Goal: Task Accomplishment & Management: Manage account settings

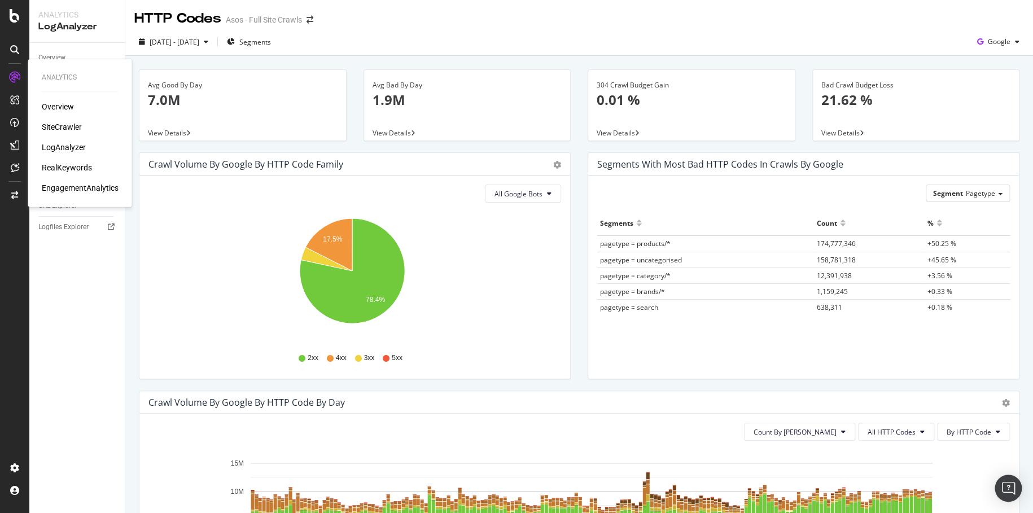
click at [56, 107] on div "Analytics Overview SiteCrawler LogAnalyzer RealKeywords EngagementAnalytics" at bounding box center [80, 133] width 95 height 143
click at [56, 107] on div "Overview" at bounding box center [58, 106] width 32 height 11
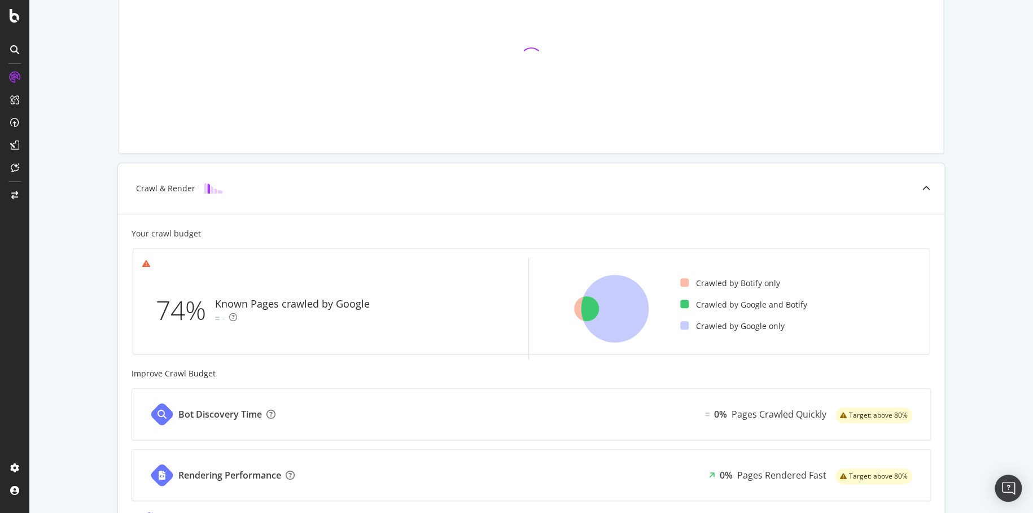
scroll to position [118, 0]
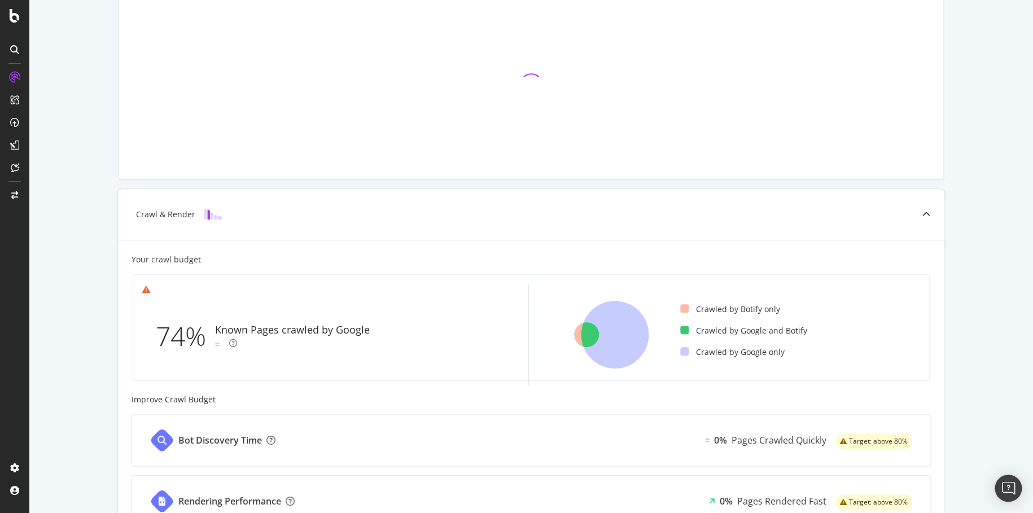
click at [319, 327] on div "Known Pages crawled by Google" at bounding box center [292, 330] width 155 height 15
drag, startPoint x: 388, startPoint y: 326, endPoint x: 191, endPoint y: 317, distance: 197.9
click at [191, 317] on div "74% Known Pages crawled by Google -" at bounding box center [328, 336] width 373 height 82
click at [277, 339] on div "Known Pages crawled by Google -" at bounding box center [294, 336] width 159 height 27
drag, startPoint x: 383, startPoint y: 327, endPoint x: 146, endPoint y: 327, distance: 237.1
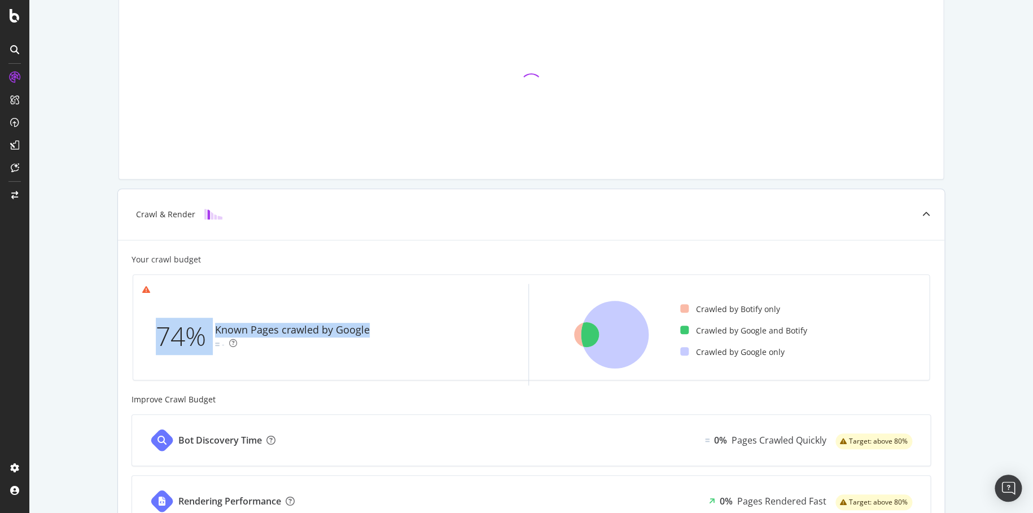
click at [146, 327] on div "74% Known Pages crawled by Google -" at bounding box center [328, 336] width 373 height 82
click at [264, 345] on div "Known Pages crawled by Google -" at bounding box center [294, 336] width 159 height 27
drag, startPoint x: 408, startPoint y: 341, endPoint x: 147, endPoint y: 331, distance: 261.6
click at [147, 331] on div "74% Known Pages crawled by Google -" at bounding box center [328, 336] width 373 height 82
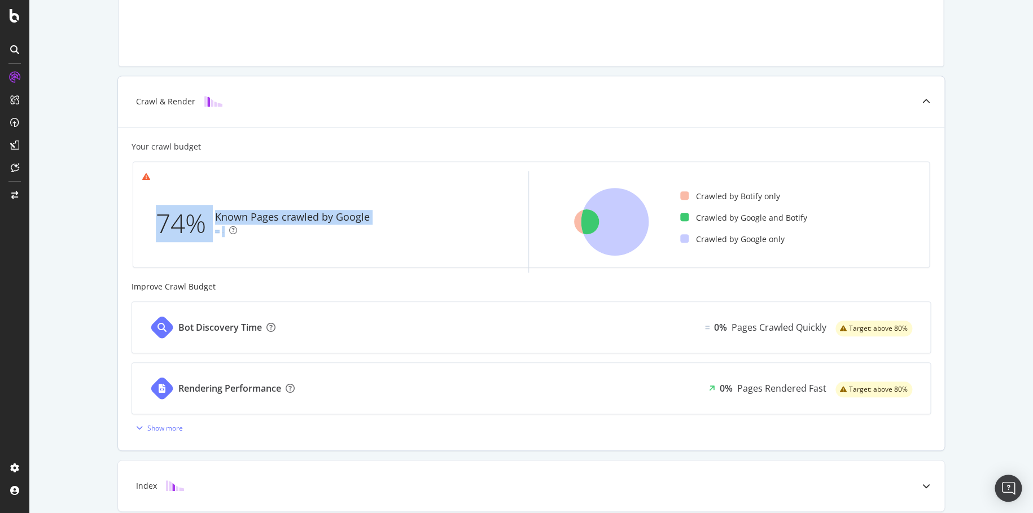
scroll to position [287, 0]
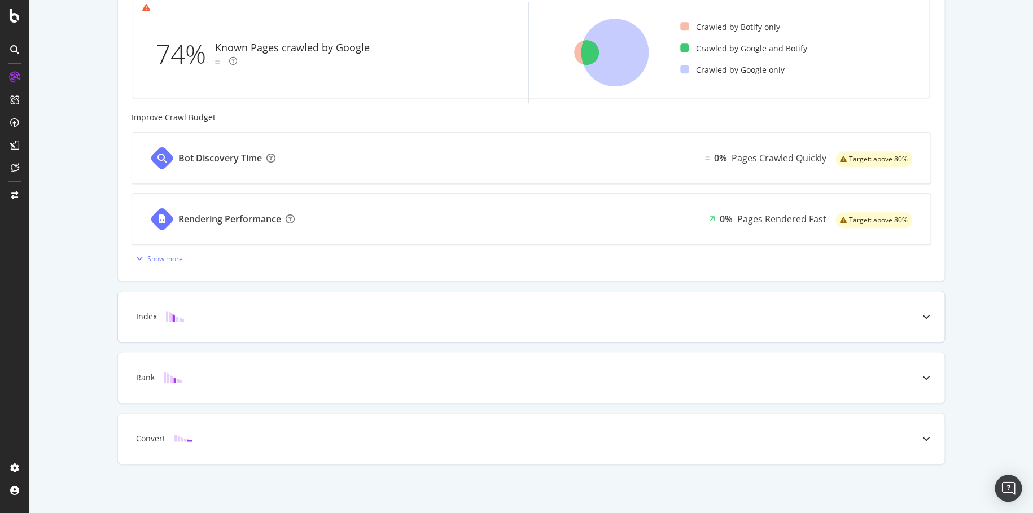
click at [234, 303] on div "Index" at bounding box center [531, 316] width 827 height 51
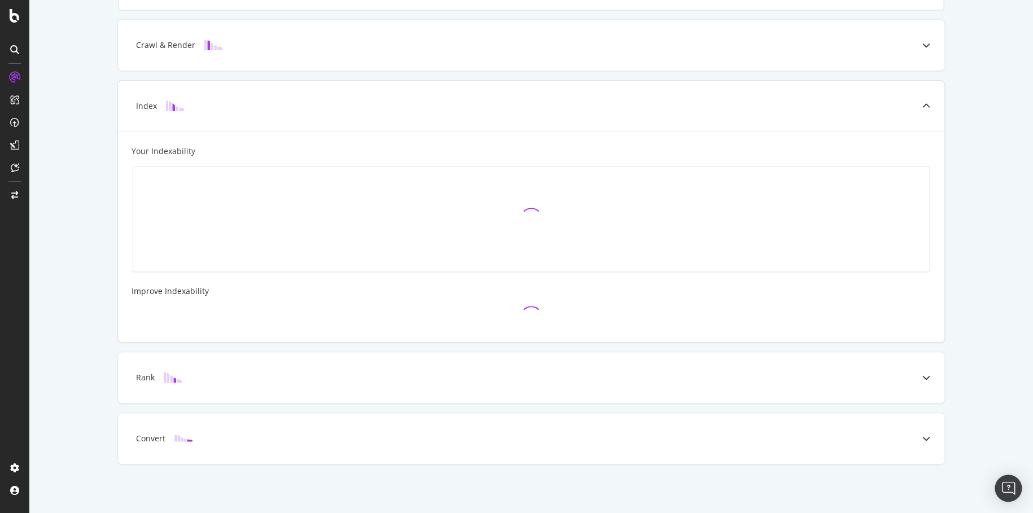
click at [219, 316] on div at bounding box center [532, 317] width 800 height 23
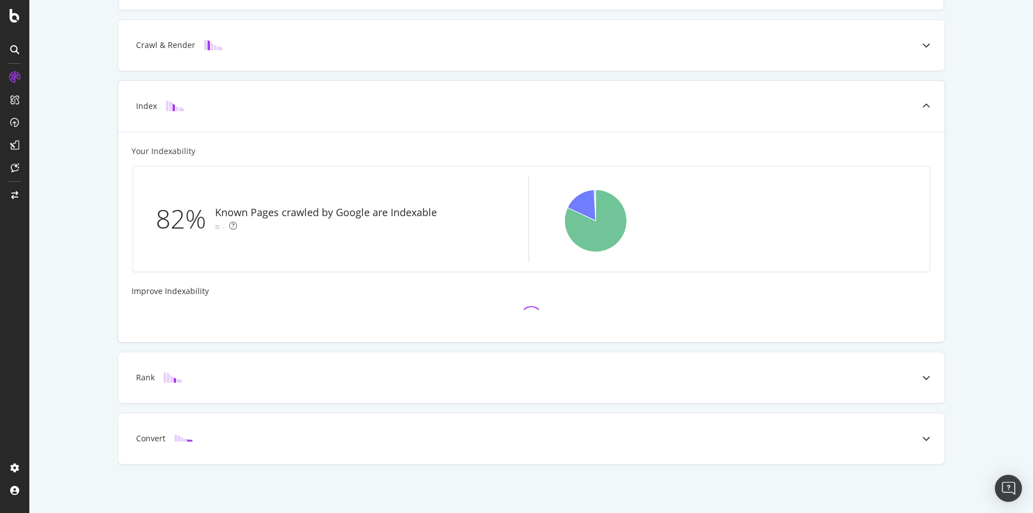
click at [819, 112] on div "Index" at bounding box center [531, 106] width 827 height 51
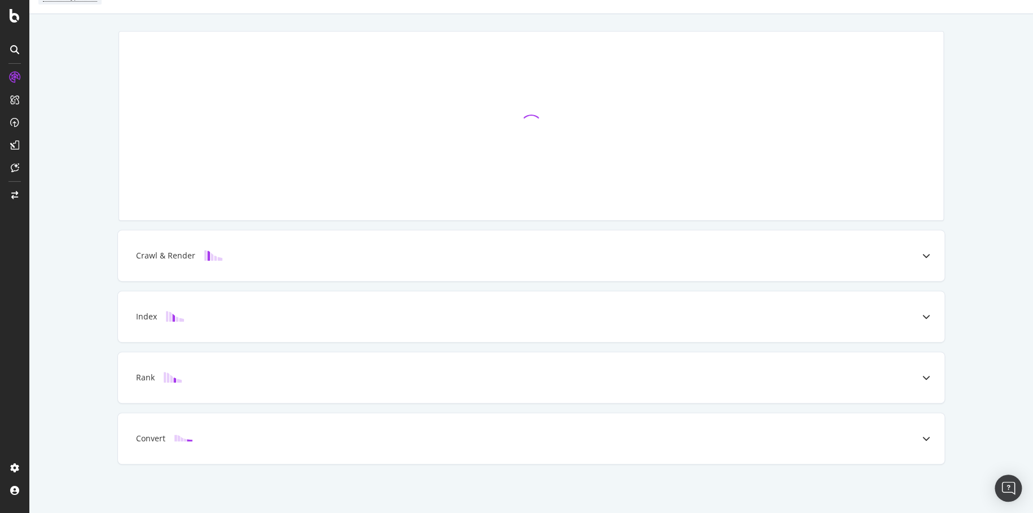
scroll to position [77, 0]
click at [518, 392] on div "Rank" at bounding box center [531, 377] width 827 height 51
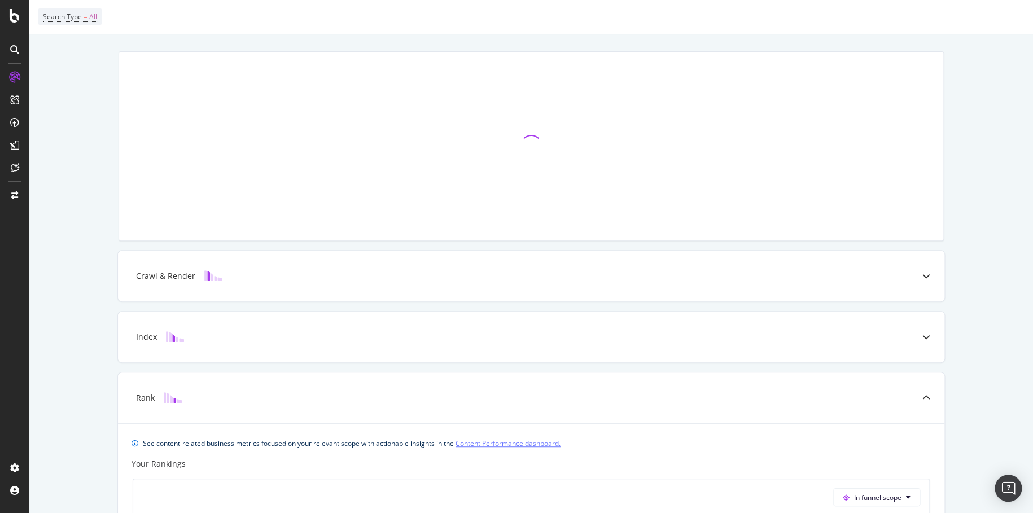
scroll to position [37, 0]
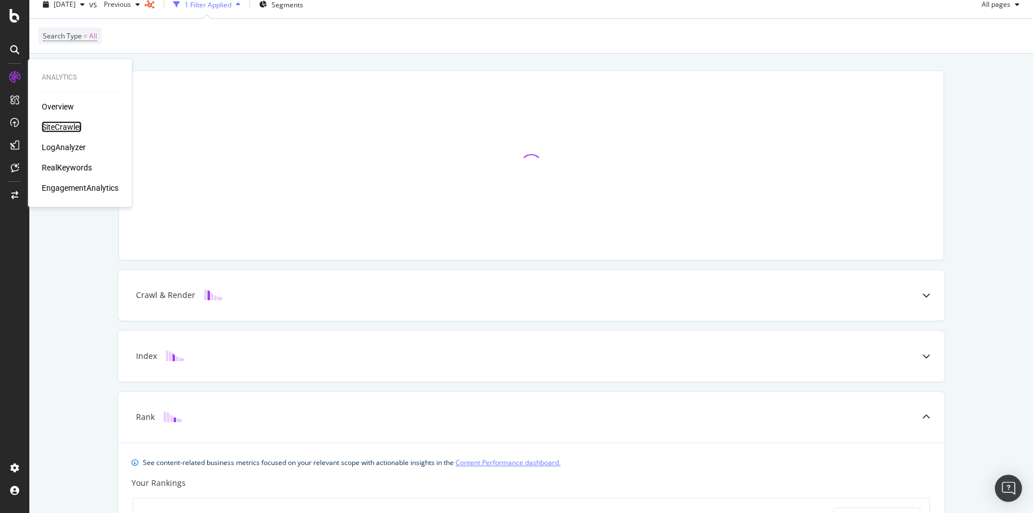
click at [71, 122] on div "SiteCrawler" at bounding box center [62, 126] width 40 height 11
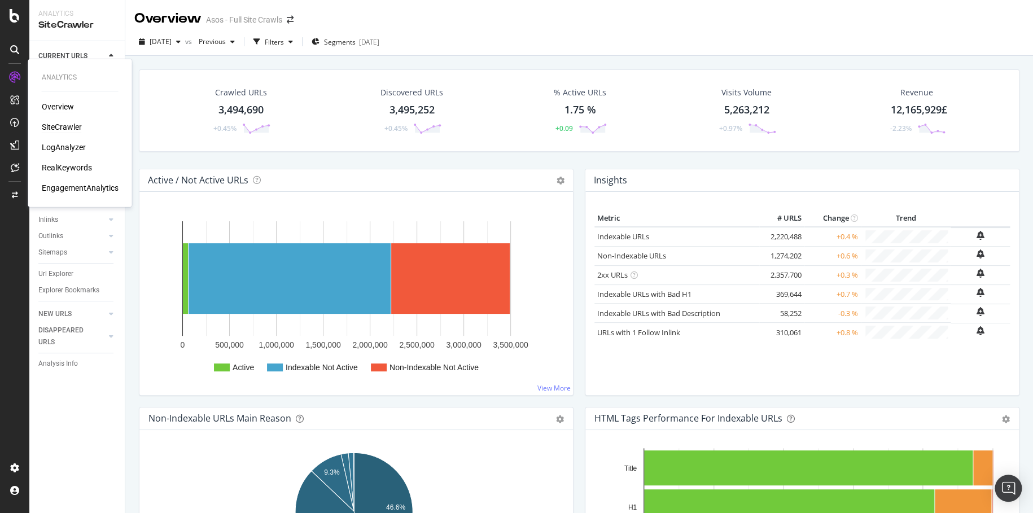
click at [59, 104] on div "Overview" at bounding box center [58, 106] width 32 height 11
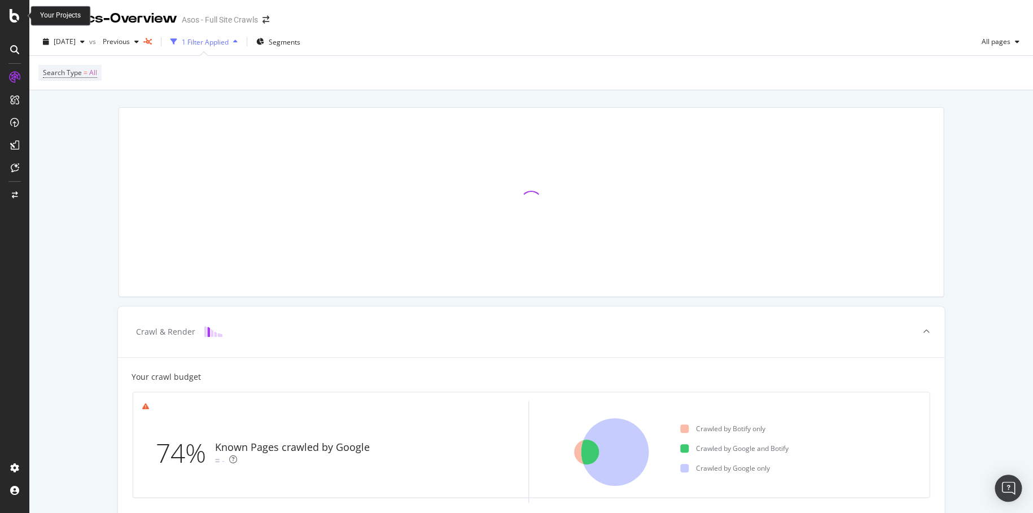
click at [13, 18] on icon at bounding box center [15, 16] width 10 height 14
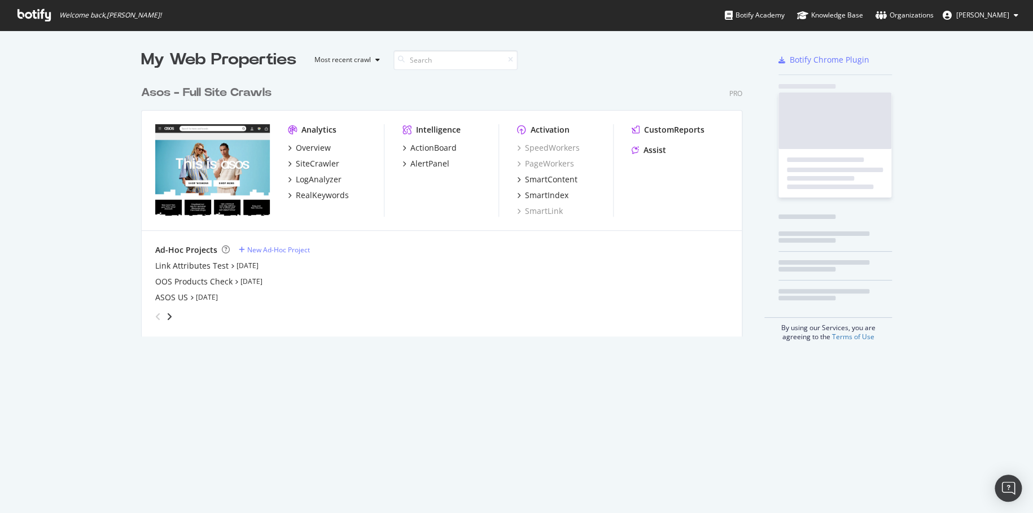
scroll to position [504, 1016]
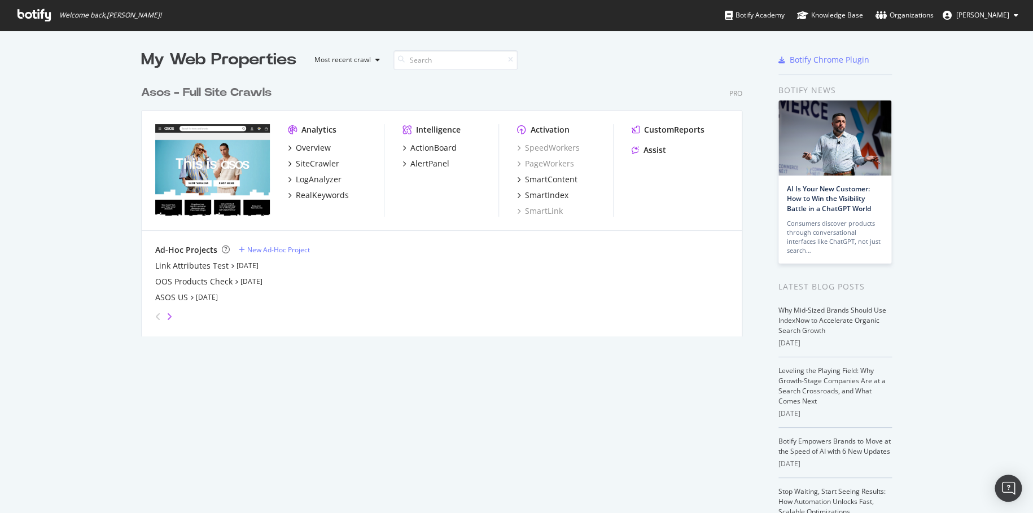
click at [167, 318] on icon "angle-right" at bounding box center [170, 316] width 6 height 9
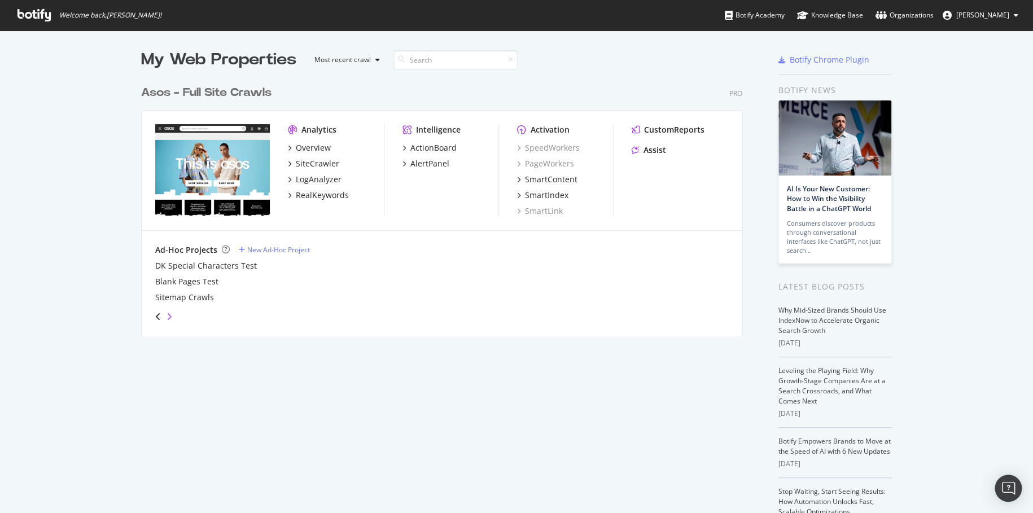
click at [167, 318] on icon "angle-right" at bounding box center [170, 316] width 6 height 9
click at [143, 316] on div "Ad-Hoc Projects New Ad-Hoc Project Test JS Setting Asos - Ad Hoc Crawls" at bounding box center [442, 285] width 600 height 108
click at [151, 316] on div "angle-left" at bounding box center [158, 317] width 15 height 18
click at [155, 316] on icon "angle-left" at bounding box center [158, 316] width 6 height 9
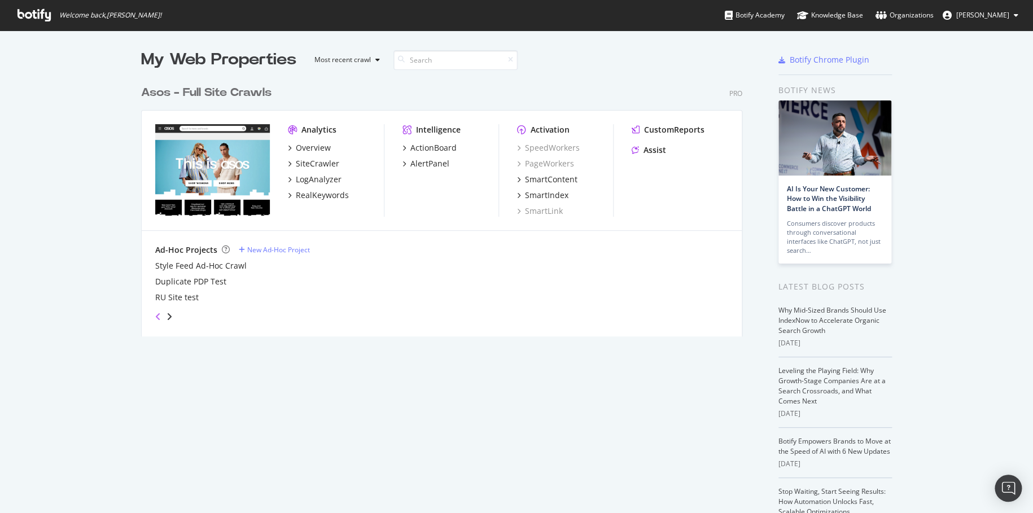
click at [155, 316] on icon "angle-left" at bounding box center [158, 316] width 6 height 9
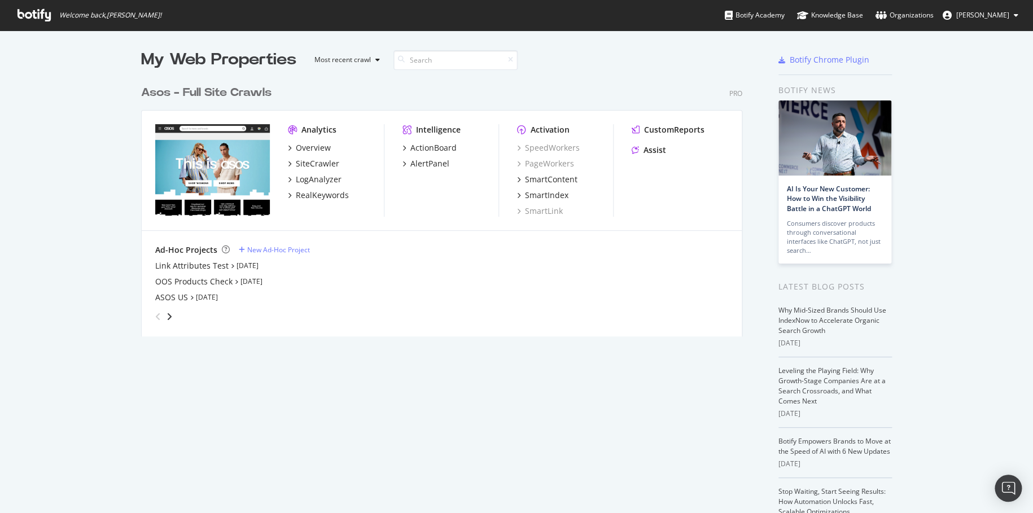
click at [155, 316] on icon "angle-left" at bounding box center [158, 316] width 6 height 9
click at [283, 245] on div "New Ad-Hoc Project" at bounding box center [278, 250] width 63 height 10
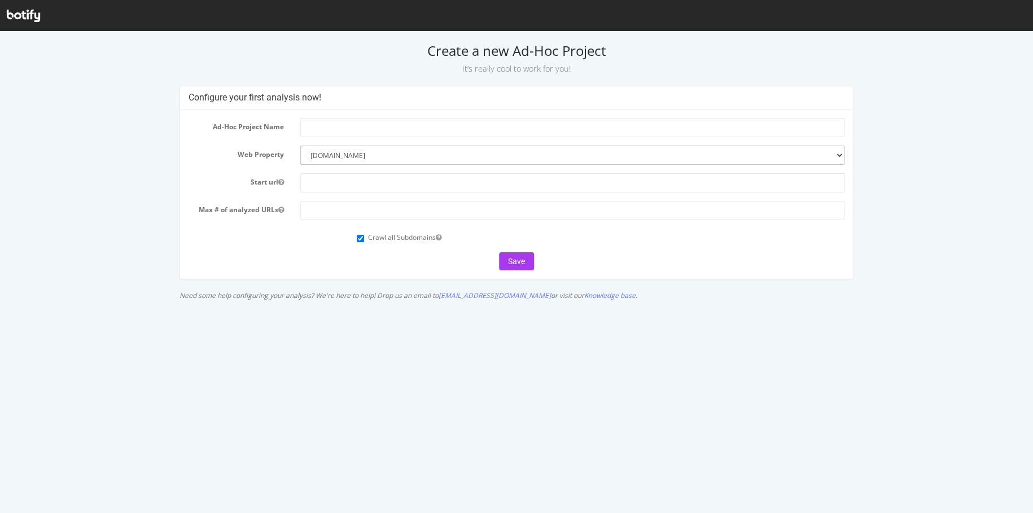
click at [373, 154] on select "--------- www.asos.com" at bounding box center [572, 155] width 544 height 19
select select
click at [300, 146] on select "--------- www.asos.com" at bounding box center [572, 155] width 544 height 19
click at [380, 175] on input "text" at bounding box center [572, 182] width 544 height 19
click at [383, 134] on input "text" at bounding box center [572, 127] width 544 height 19
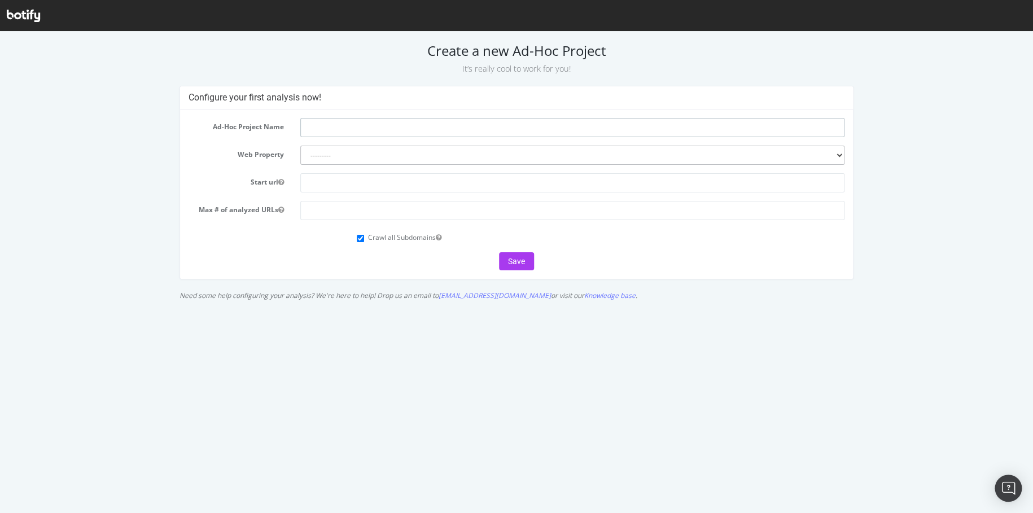
click at [356, 128] on input "text" at bounding box center [572, 127] width 544 height 19
type input "Topshop"
click at [350, 177] on input "text" at bounding box center [572, 182] width 544 height 19
type input "https://www.topshop.com/"
click at [405, 239] on label "Crawl all Subdomains" at bounding box center [404, 238] width 73 height 10
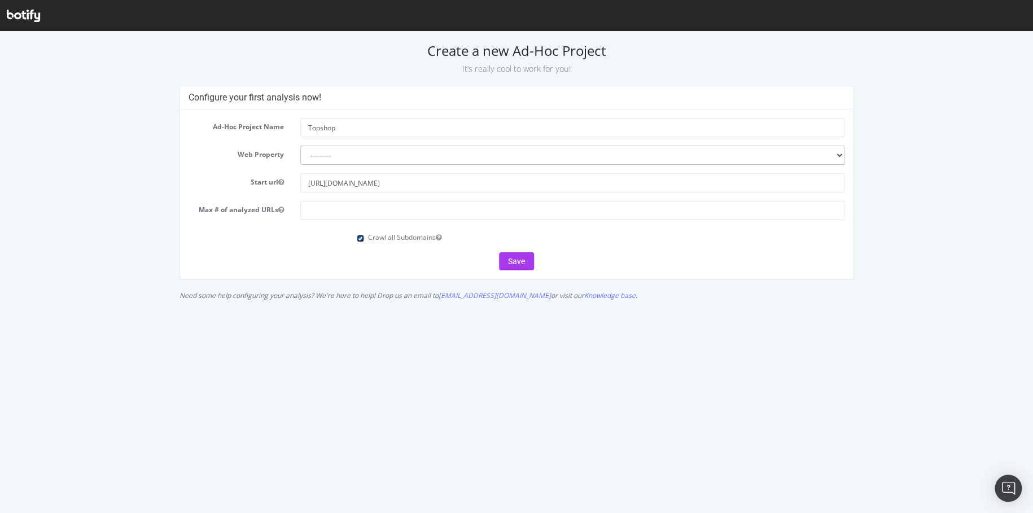
click at [364, 239] on input "Crawl all Subdomains" at bounding box center [360, 238] width 7 height 7
checkbox input "false"
click at [518, 262] on button "Save" at bounding box center [516, 261] width 35 height 18
click at [327, 212] on input "number" at bounding box center [572, 210] width 544 height 19
click at [614, 216] on input "number" at bounding box center [572, 210] width 544 height 19
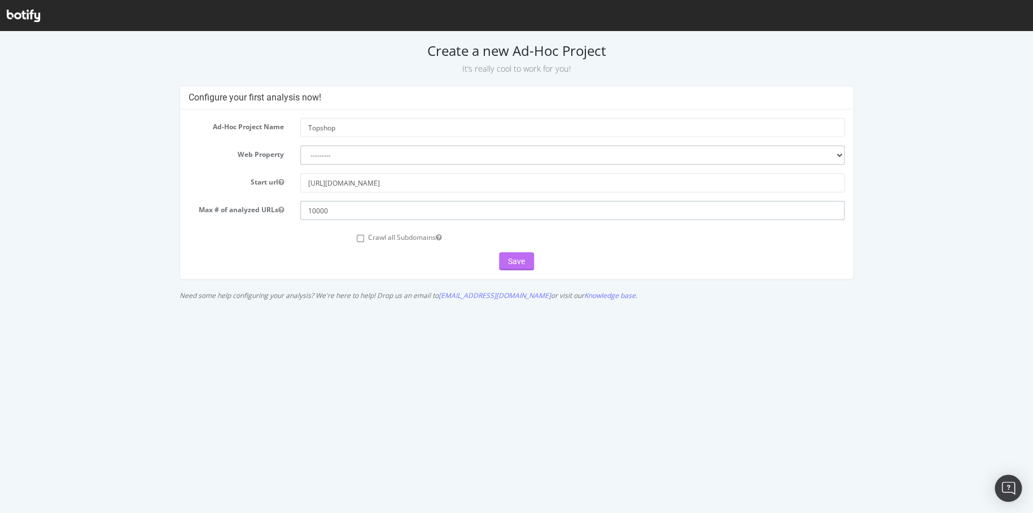
type input "10000"
click at [526, 267] on button "Save" at bounding box center [516, 261] width 35 height 18
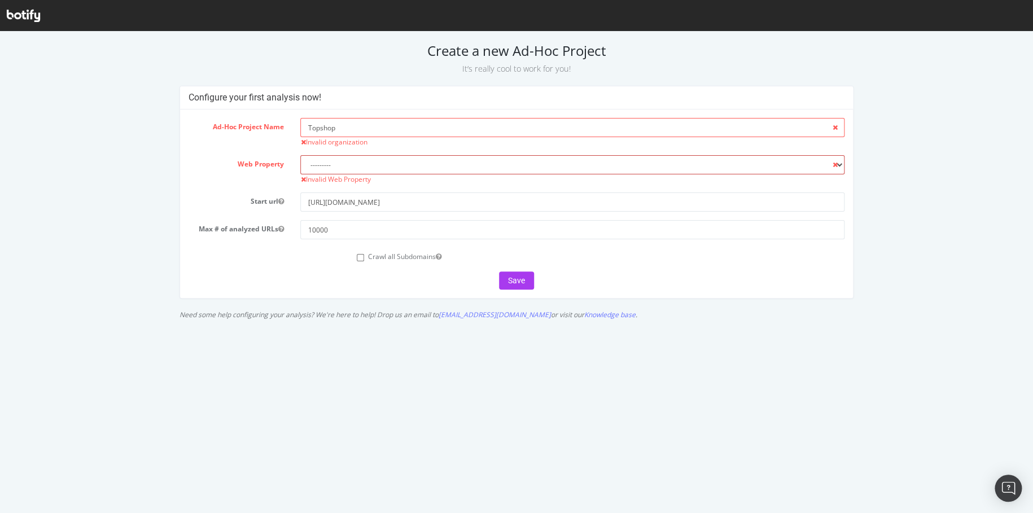
click at [468, 167] on select "--------- www.asos.com" at bounding box center [572, 164] width 544 height 19
select select "442"
click at [300, 155] on select "--------- www.asos.com" at bounding box center [572, 164] width 544 height 19
click at [422, 129] on input "Topshop" at bounding box center [572, 127] width 544 height 19
drag, startPoint x: 386, startPoint y: 130, endPoint x: 247, endPoint y: 129, distance: 139.5
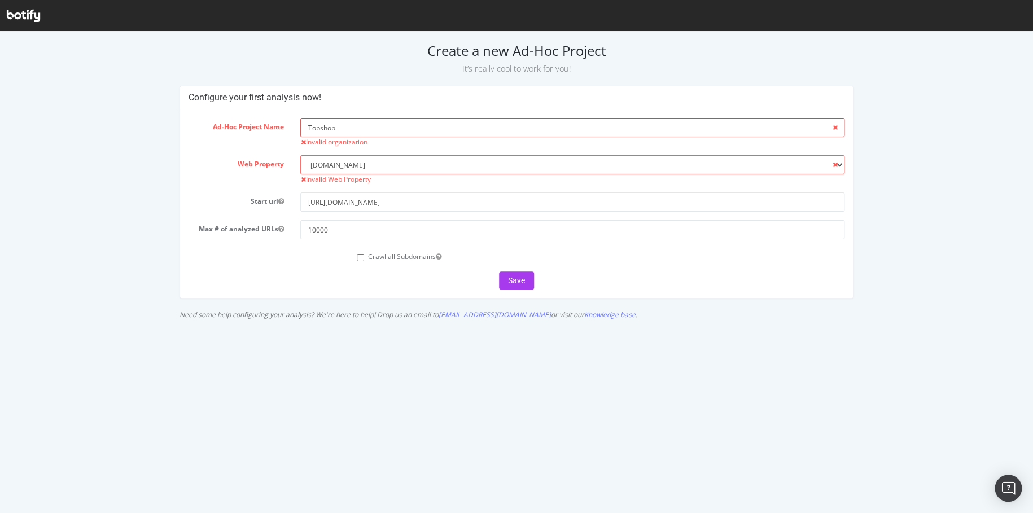
click at [247, 129] on div "Ad-Hoc Project Name Topshop Invalid organization" at bounding box center [517, 132] width 674 height 29
type input "Topshop"
click at [513, 282] on button "Save" at bounding box center [516, 281] width 35 height 18
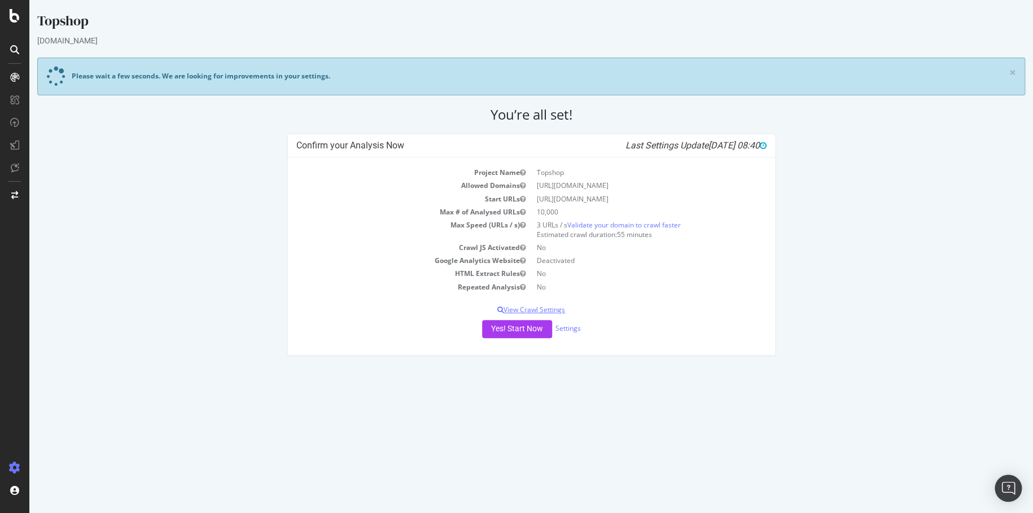
click at [560, 311] on p "View Crawl Settings" at bounding box center [531, 310] width 470 height 10
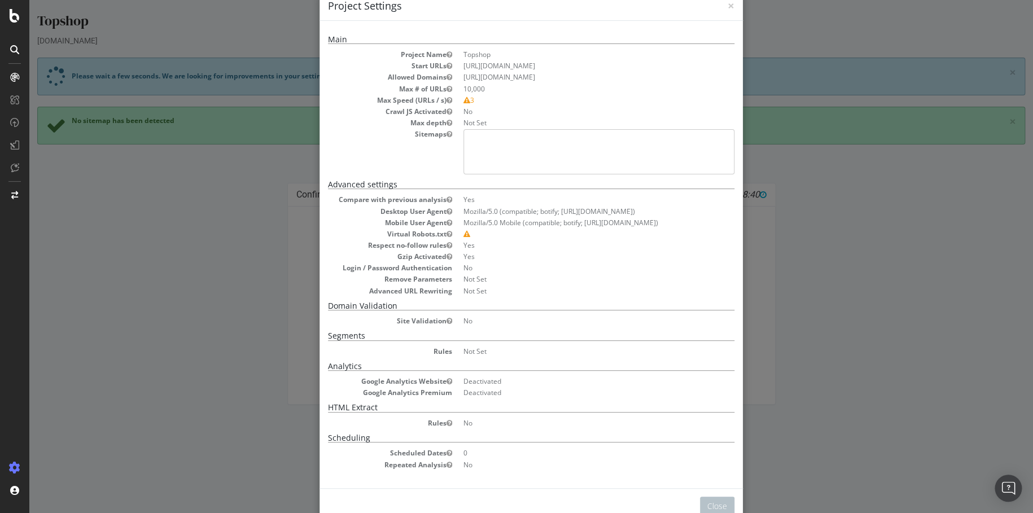
scroll to position [25, 0]
click at [536, 154] on pre at bounding box center [599, 151] width 271 height 45
drag, startPoint x: 508, startPoint y: 140, endPoint x: 441, endPoint y: 134, distance: 66.9
click at [505, 140] on pre at bounding box center [599, 151] width 271 height 45
click at [447, 134] on icon "button" at bounding box center [450, 133] width 6 height 7
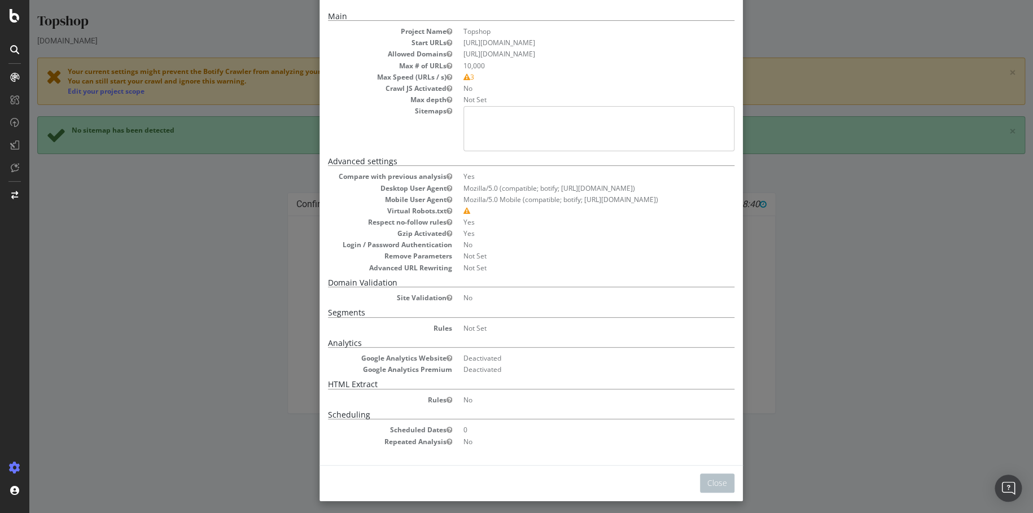
scroll to position [53, 0]
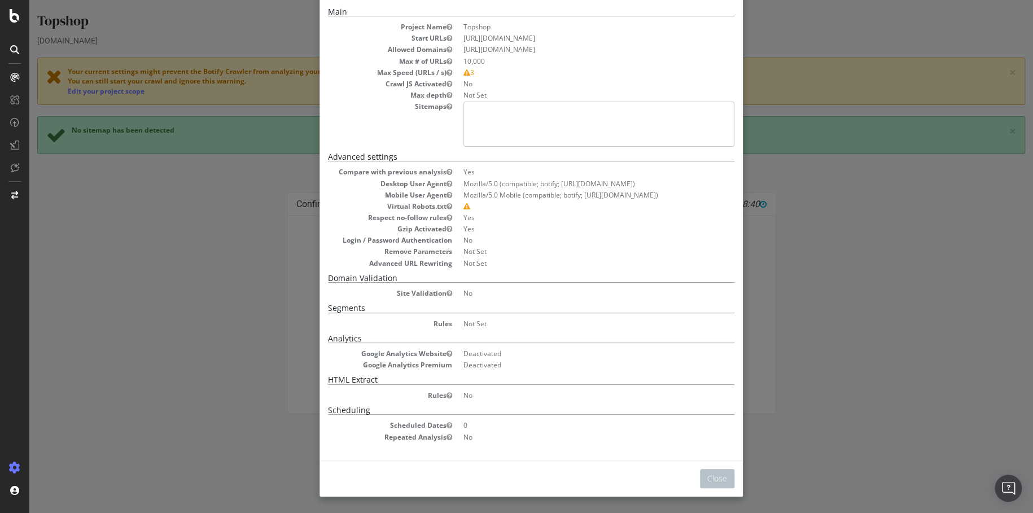
click at [818, 274] on div "× Close Project Settings Main Project Name Topshop Start URLs [URL][DOMAIN_NAME…" at bounding box center [531, 256] width 1004 height 513
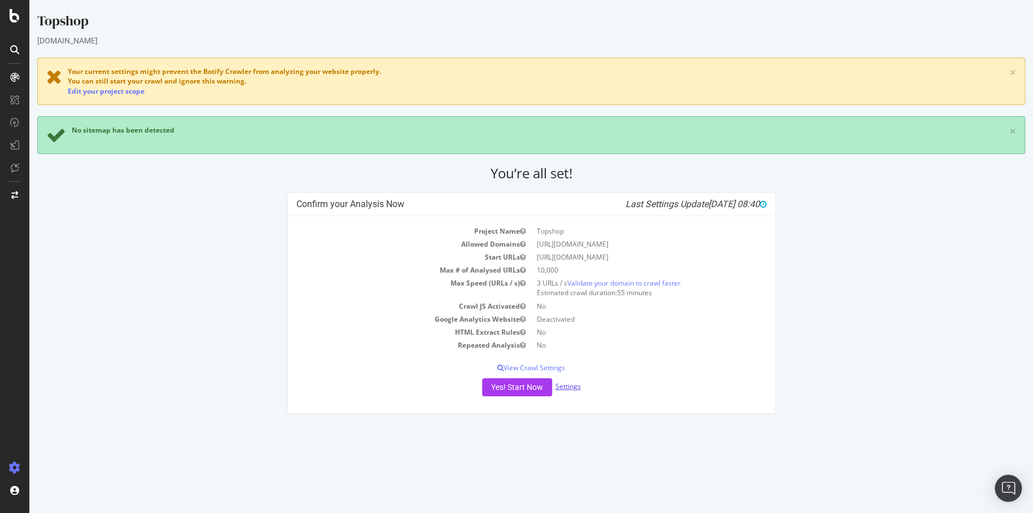
click at [576, 387] on link "Settings" at bounding box center [568, 387] width 25 height 10
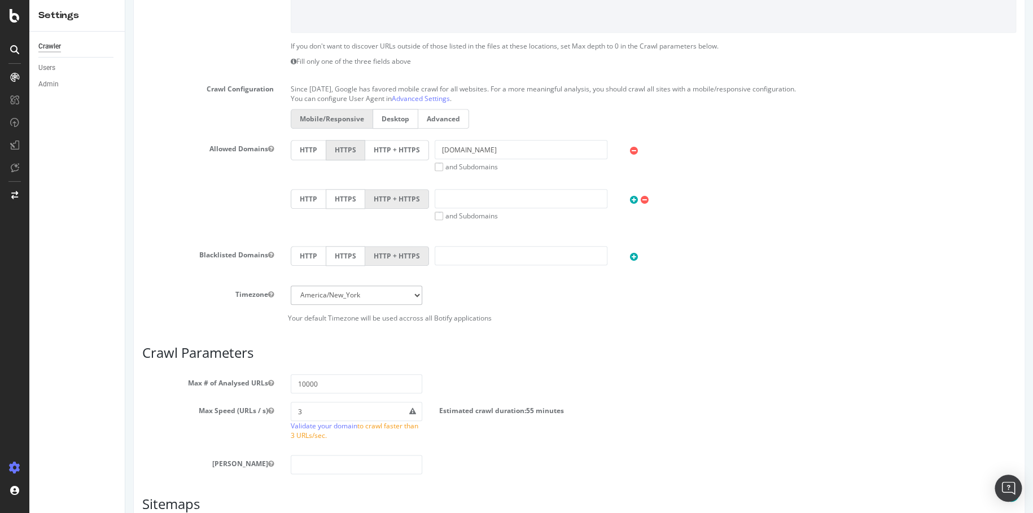
scroll to position [395, 0]
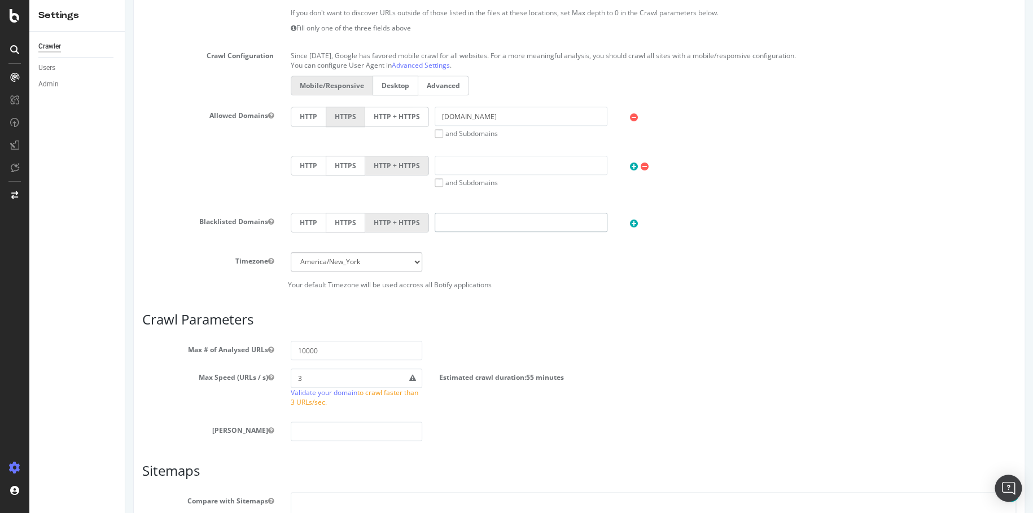
click at [500, 223] on input "text" at bounding box center [521, 222] width 173 height 19
type input "[DOMAIN_NAME]"
click at [571, 266] on div "Timezone [GEOGRAPHIC_DATA]/[GEOGRAPHIC_DATA] [GEOGRAPHIC_DATA]/[GEOGRAPHIC_DATA…" at bounding box center [579, 261] width 891 height 19
drag, startPoint x: 525, startPoint y: 220, endPoint x: 426, endPoint y: 215, distance: 98.4
click at [429, 215] on div "[DOMAIN_NAME]" at bounding box center [521, 222] width 184 height 19
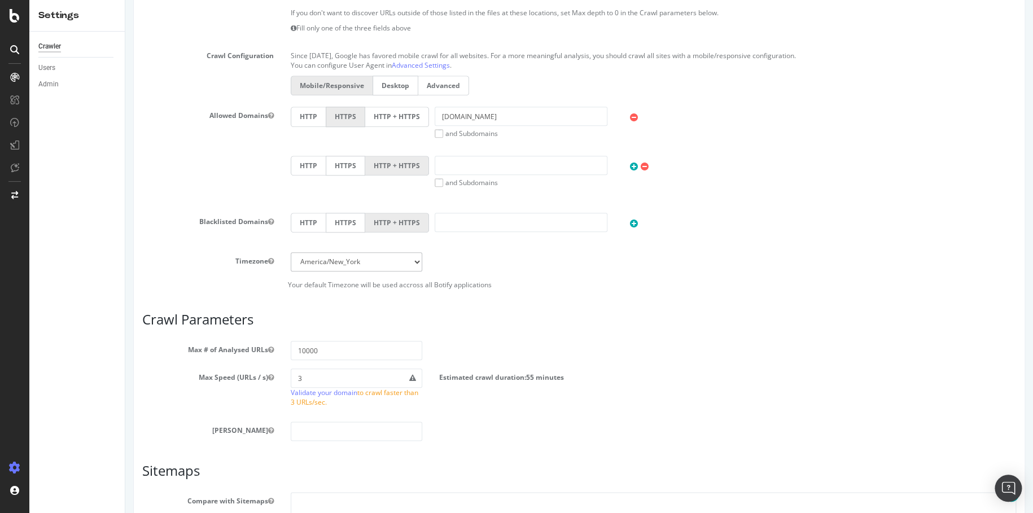
click at [489, 244] on div "HTTP HTTPS HTTP + HTTPS" at bounding box center [653, 233] width 743 height 40
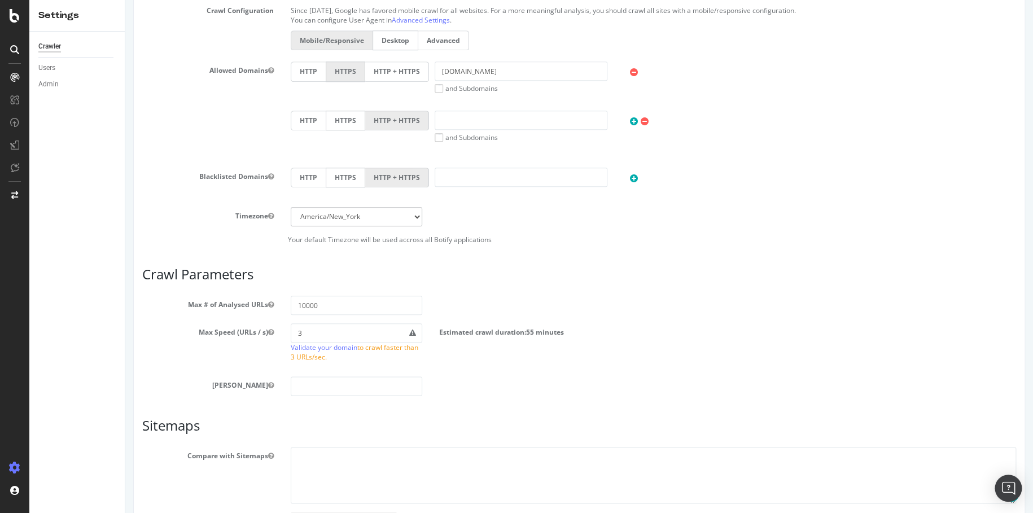
scroll to position [523, 0]
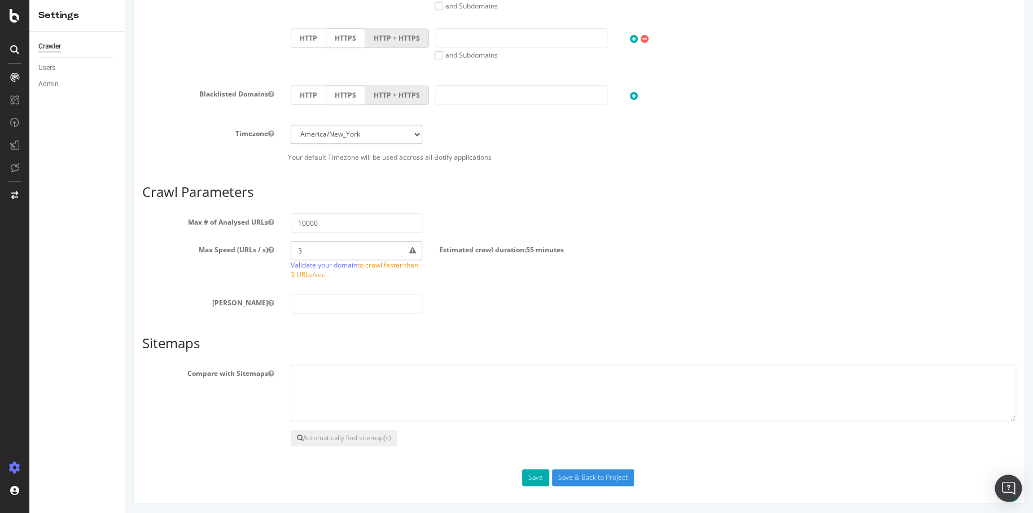
drag, startPoint x: 356, startPoint y: 248, endPoint x: 287, endPoint y: 246, distance: 68.9
click at [287, 247] on div "3 Validate your domain to crawl faster than 3 URLs/sec." at bounding box center [356, 263] width 149 height 44
click at [359, 372] on textarea at bounding box center [654, 393] width 726 height 56
paste textarea "[URL][DOMAIN_NAME]<"
click at [536, 378] on textarea "[URL][DOMAIN_NAME]<" at bounding box center [654, 393] width 726 height 56
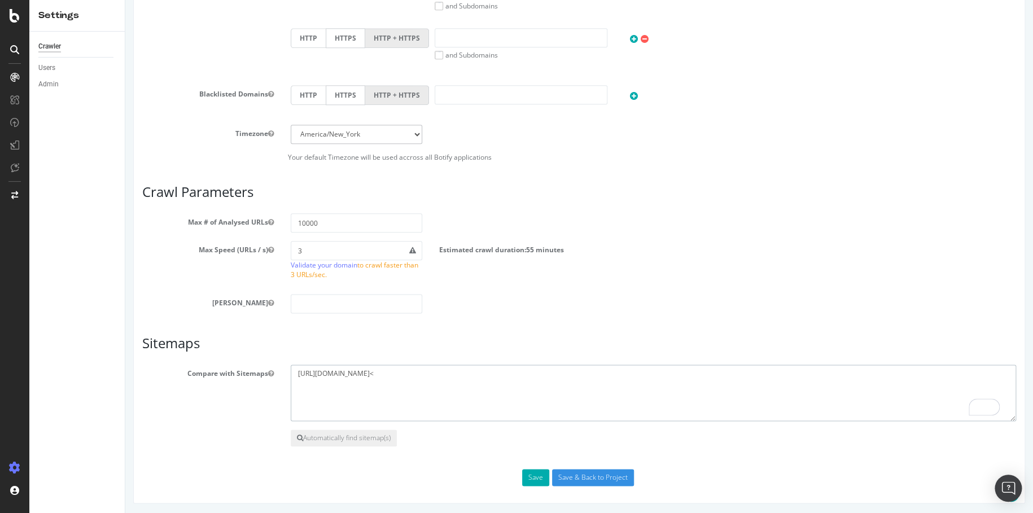
click at [540, 372] on textarea "[URL][DOMAIN_NAME]<" at bounding box center [654, 393] width 726 height 56
click at [535, 373] on textarea "[URL][DOMAIN_NAME]" at bounding box center [654, 393] width 726 height 56
paste textarea "[URL][DOMAIN_NAME]"
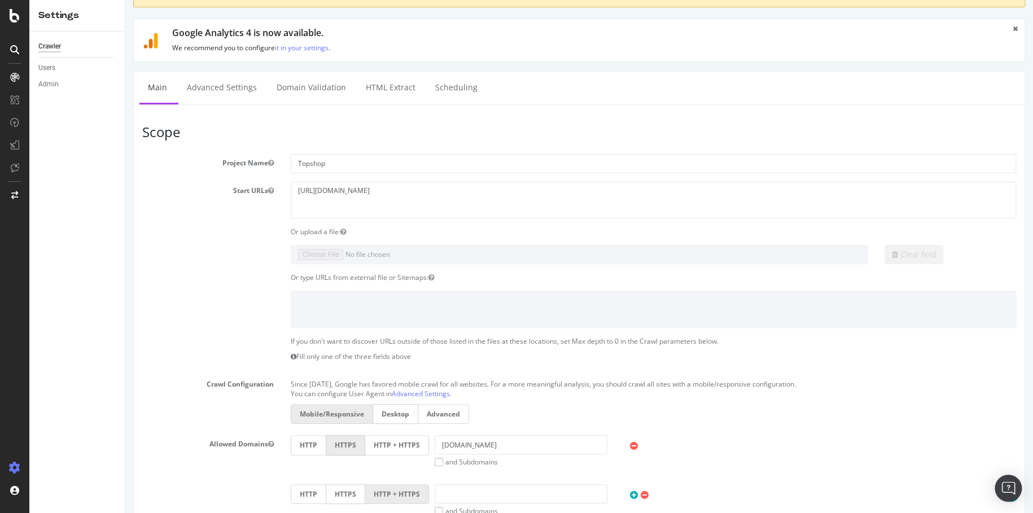
scroll to position [15, 0]
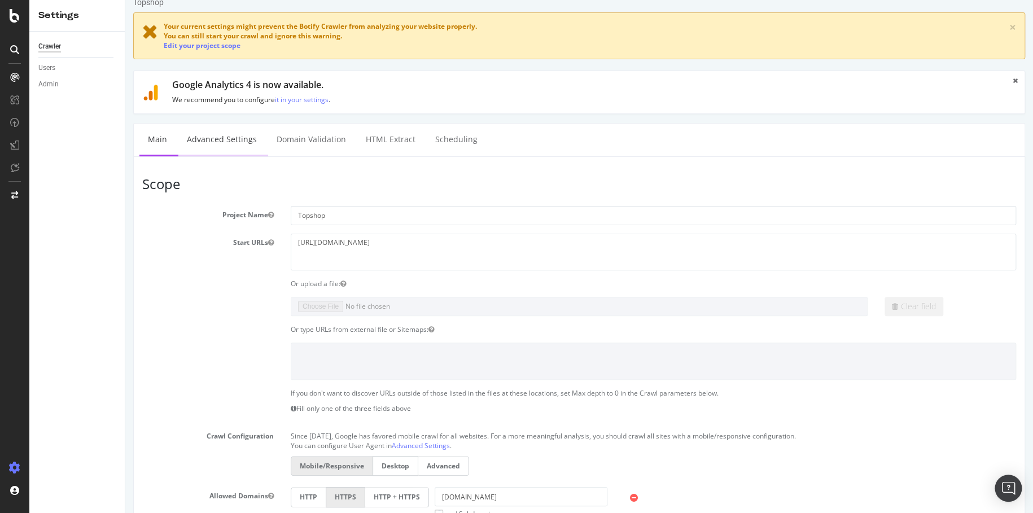
type textarea "[URL][DOMAIN_NAME] [URL][DOMAIN_NAME]"
click at [246, 143] on link "Advanced Settings" at bounding box center [221, 139] width 87 height 31
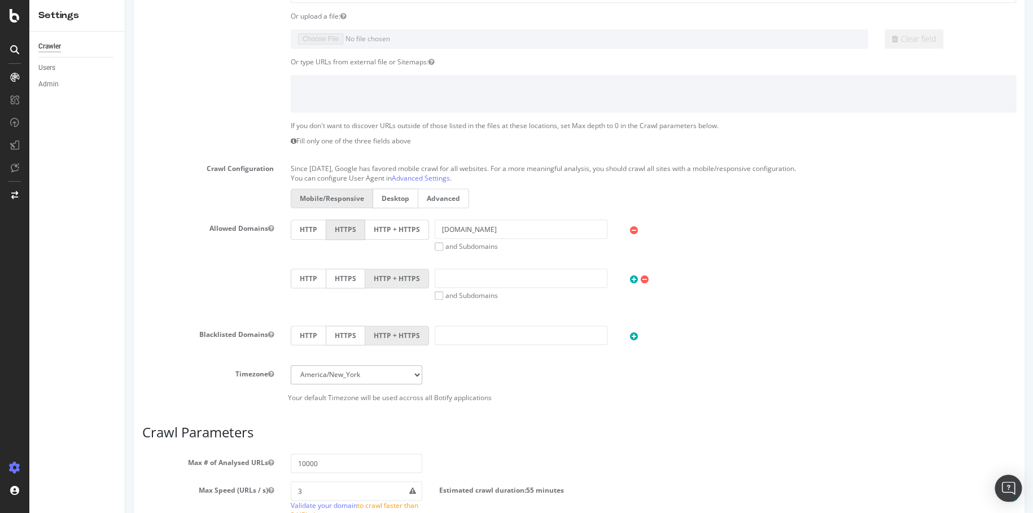
scroll to position [523, 0]
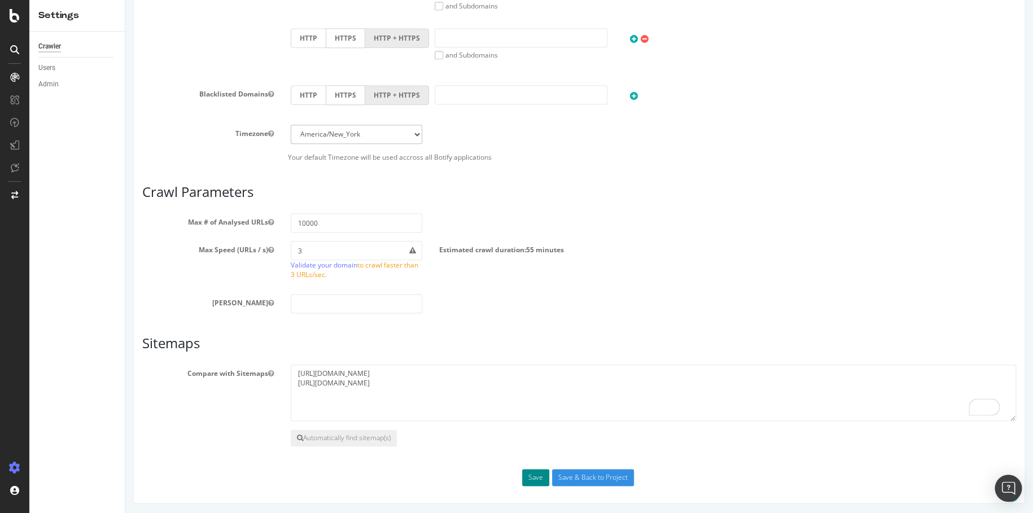
click at [534, 473] on button "Save" at bounding box center [535, 477] width 27 height 17
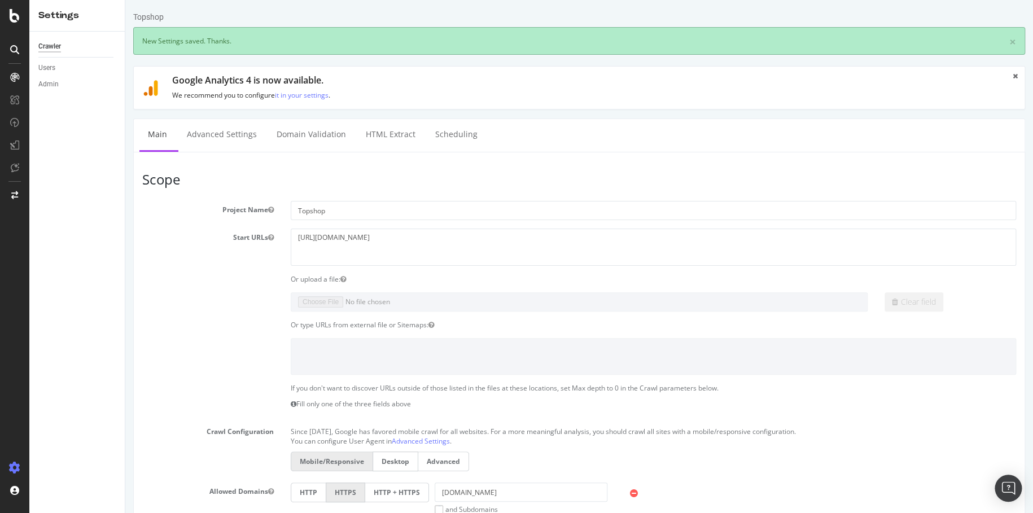
scroll to position [0, 0]
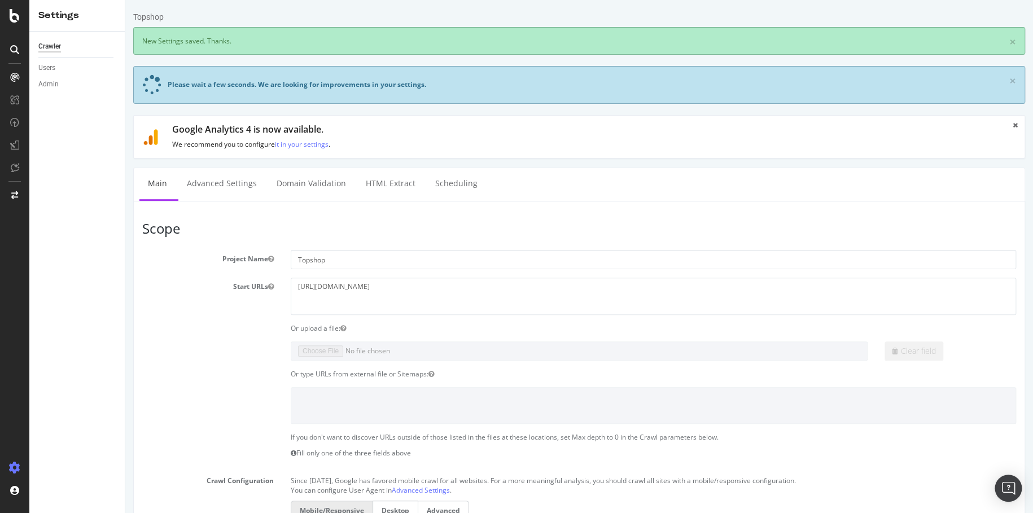
click at [522, 478] on section "Project Name Topshop Start URLs [URL][DOMAIN_NAME] Or upload a file: Clear fiel…" at bounding box center [579, 482] width 874 height 464
click at [226, 186] on link "Advanced Settings" at bounding box center [221, 183] width 87 height 31
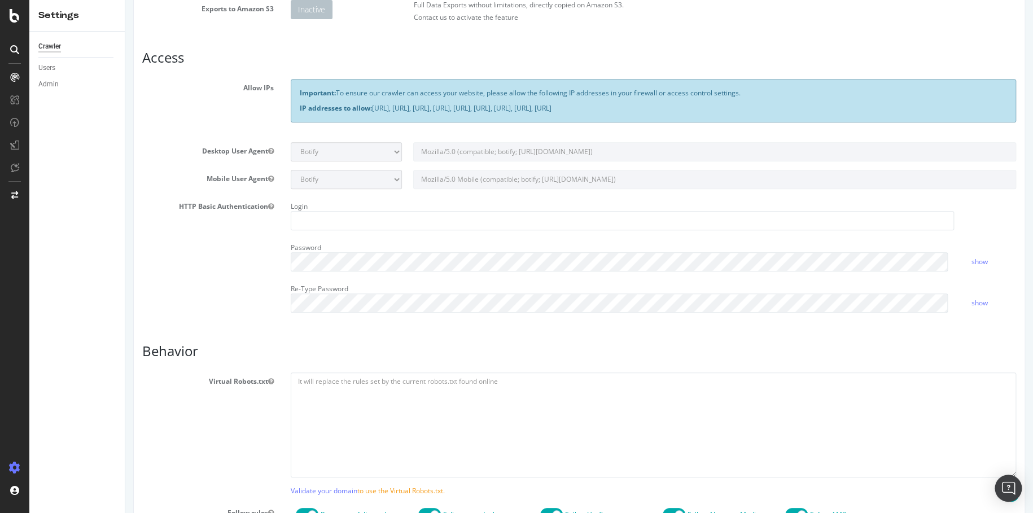
scroll to position [226, 0]
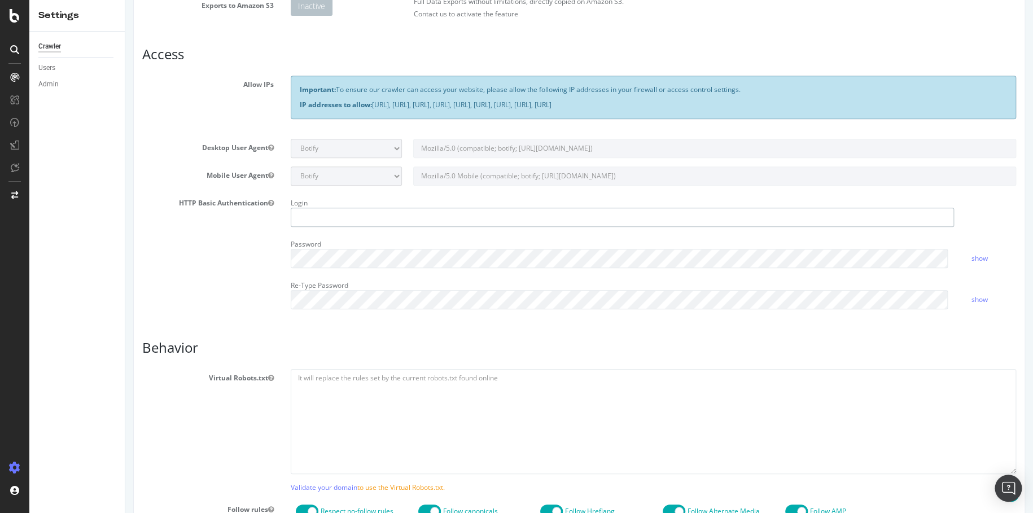
type input "[PERSON_NAME].[PERSON_NAME]"
drag, startPoint x: 387, startPoint y: 225, endPoint x: 196, endPoint y: 220, distance: 190.9
click at [194, 220] on div "HTTP Basic Authentication Login [PERSON_NAME].[PERSON_NAME] Password show Re-Ty…" at bounding box center [579, 256] width 891 height 124
click at [220, 256] on div "HTTP Basic Authentication Login Password show Re-Type Password show" at bounding box center [579, 256] width 891 height 124
click at [215, 259] on div "HTTP Basic Authentication Login Password show Re-Type Password show" at bounding box center [579, 256] width 891 height 124
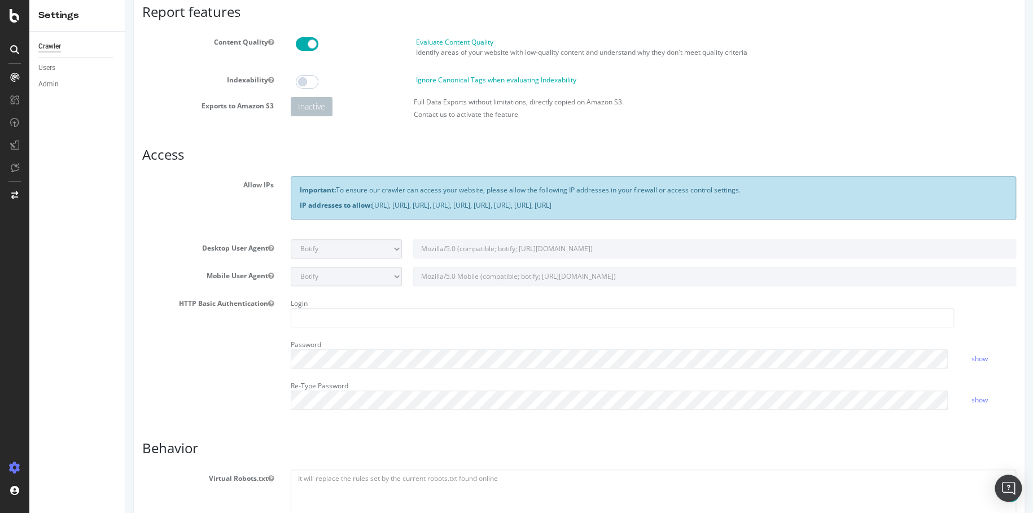
scroll to position [0, 0]
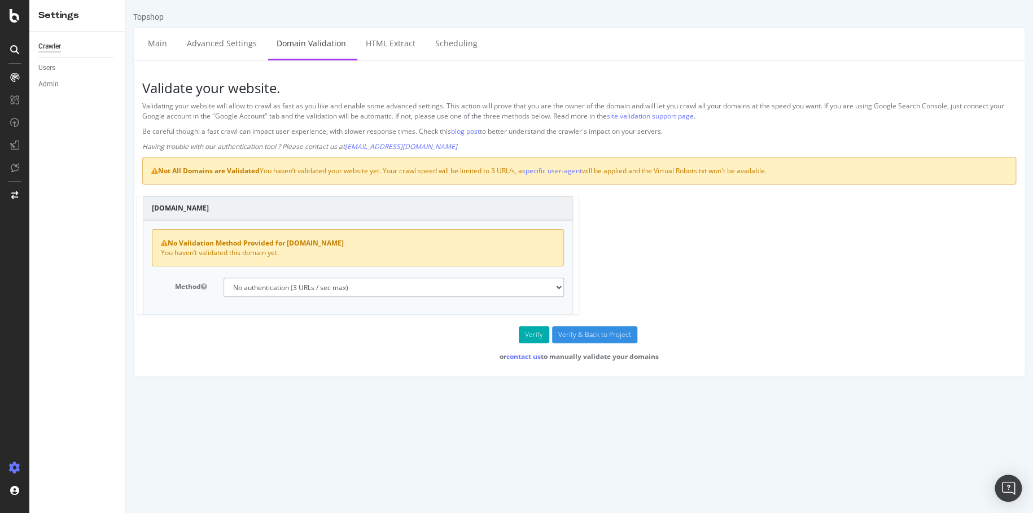
click at [399, 113] on p "Validating your website will allow to crawl as fast as you like and enable some…" at bounding box center [579, 110] width 874 height 19
click at [385, 296] on div "No Validation Method Provided for [DOMAIN_NAME] You haven’t validated this doma…" at bounding box center [358, 267] width 430 height 94
click at [383, 290] on select "No authentication (3 URLs / sec max) DNS Text field (fast!) File's at site root…" at bounding box center [394, 287] width 340 height 19
click at [224, 278] on select "No authentication (3 URLs / sec max) DNS Text field (fast!) File's at site root…" at bounding box center [394, 287] width 340 height 19
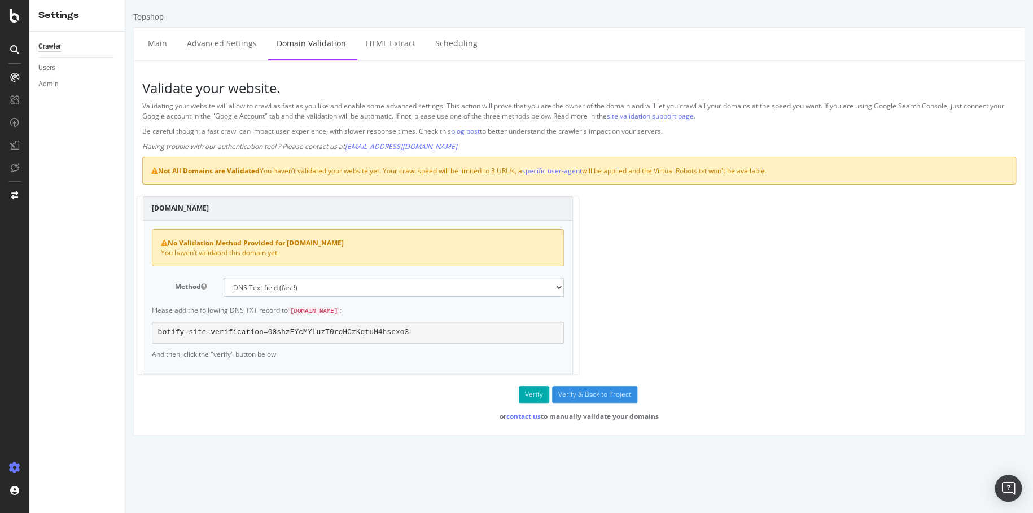
click at [407, 289] on select "No authentication (3 URLs / sec max) DNS Text field (fast!) File's at site root…" at bounding box center [394, 287] width 340 height 19
select select "5"
click at [224, 278] on select "No authentication (3 URLs / sec max) DNS Text field (fast!) File's at site root…" at bounding box center [394, 287] width 340 height 19
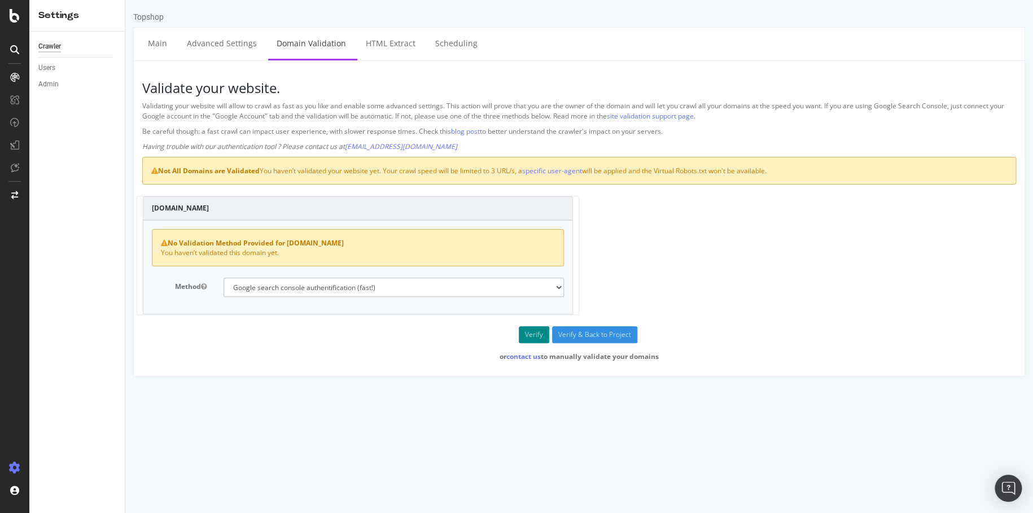
click at [530, 338] on button "Verify" at bounding box center [534, 334] width 30 height 17
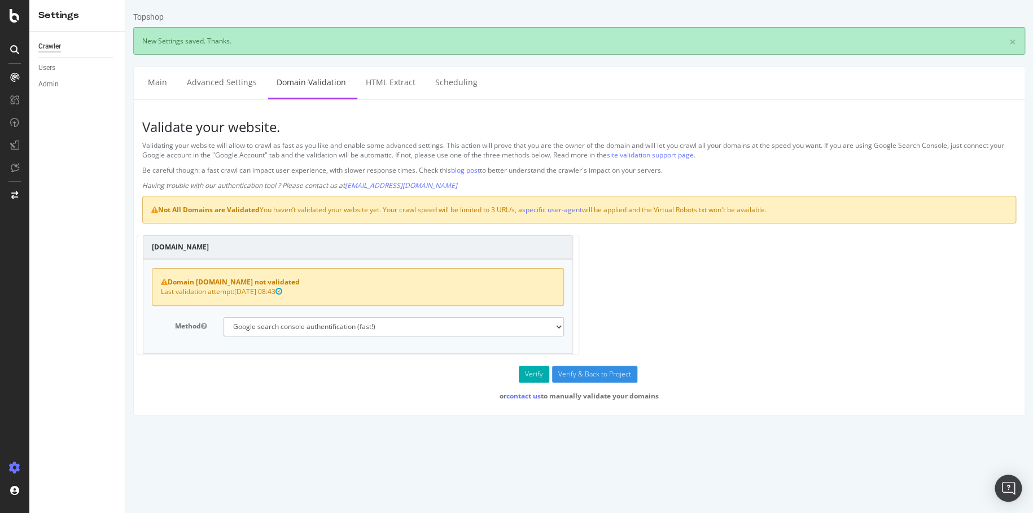
click at [453, 328] on select "No authentication (3 URLs / sec max) DNS Text field (fast!) File's at site root…" at bounding box center [394, 326] width 340 height 19
click at [224, 317] on select "No authentication (3 URLs / sec max) DNS Text field (fast!) File's at site root…" at bounding box center [394, 326] width 340 height 19
click at [533, 374] on button "Verify" at bounding box center [534, 374] width 30 height 17
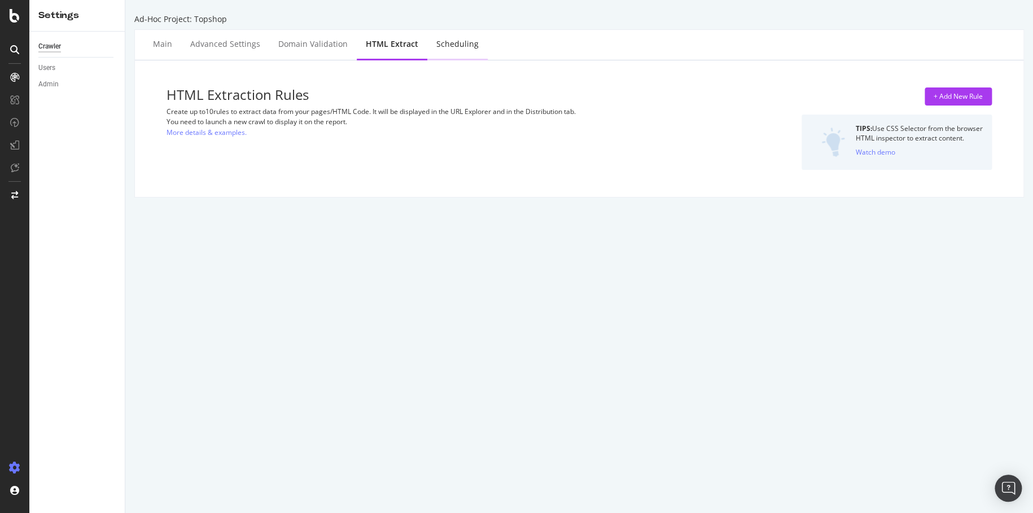
click at [462, 44] on div "Scheduling" at bounding box center [457, 43] width 42 height 11
click at [316, 46] on div "Domain Validation" at bounding box center [312, 43] width 69 height 11
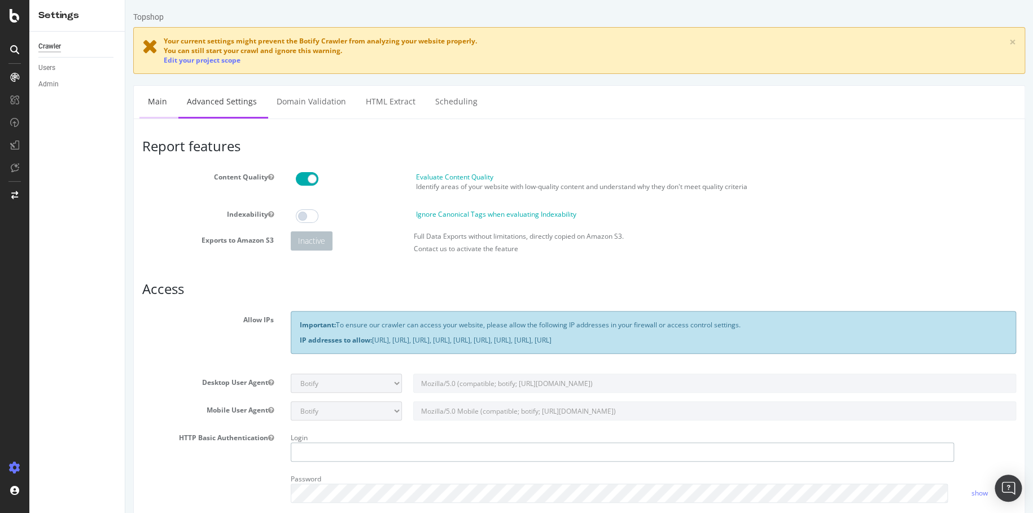
type input "[PERSON_NAME].[PERSON_NAME]"
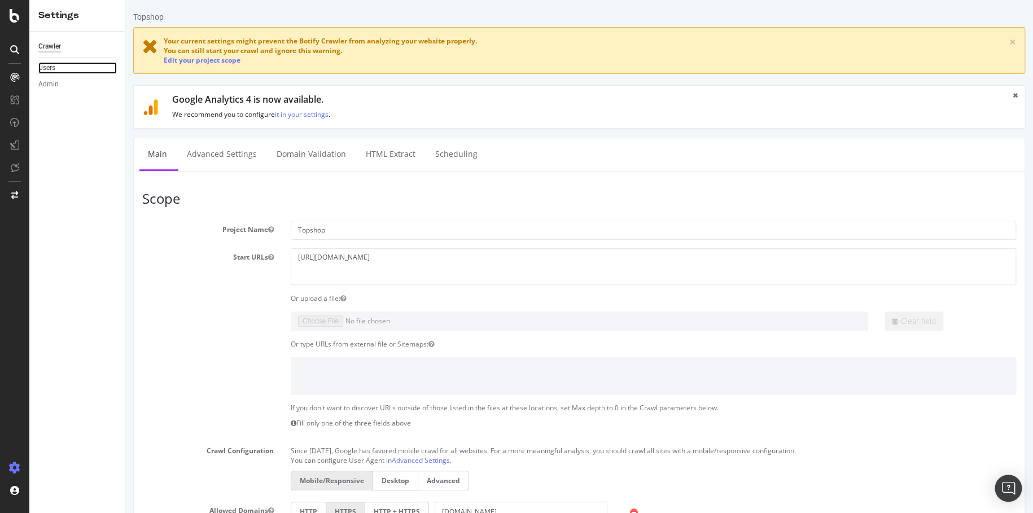
click at [55, 69] on div "Users" at bounding box center [46, 68] width 17 height 12
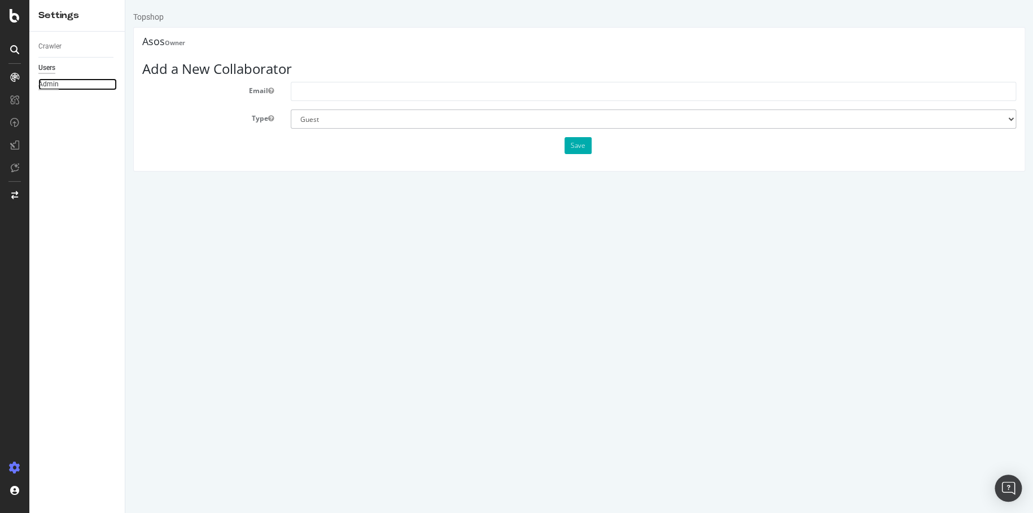
click at [54, 85] on div "Admin" at bounding box center [48, 84] width 20 height 12
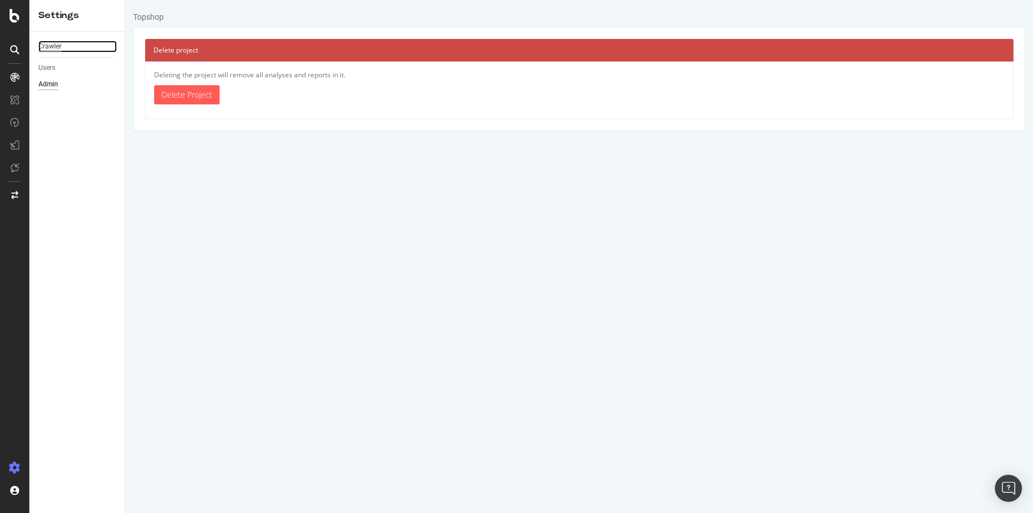
click at [56, 47] on div "Crawler" at bounding box center [49, 47] width 23 height 12
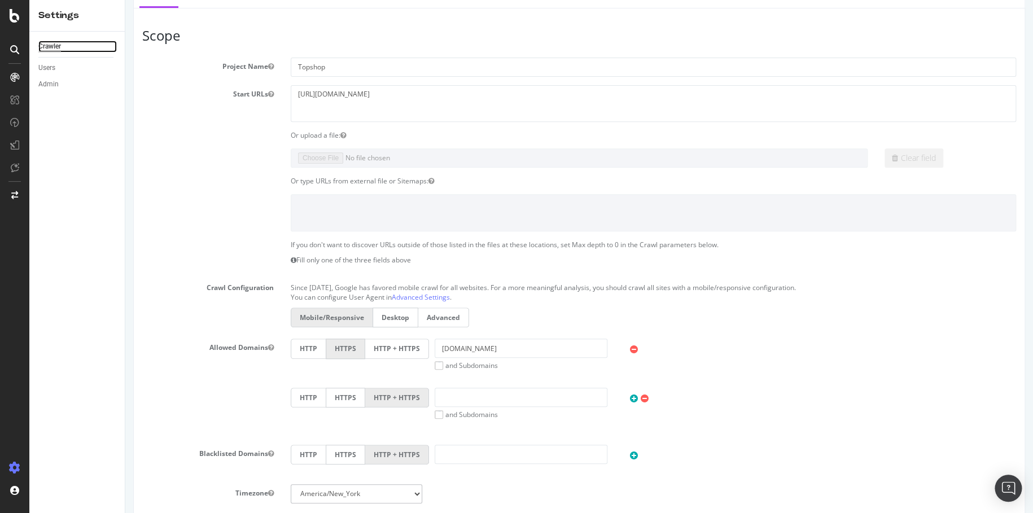
scroll to position [169, 0]
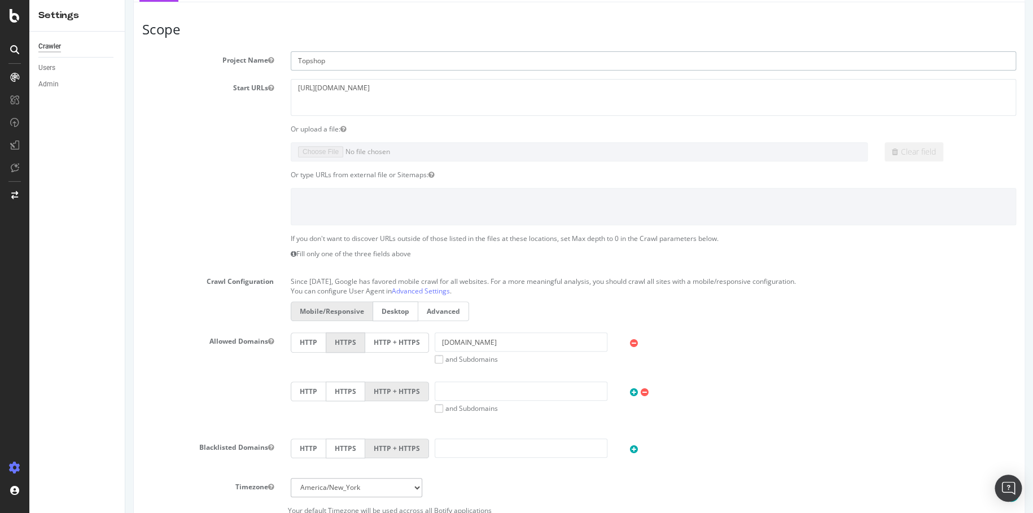
click at [371, 59] on input "Topshop" at bounding box center [654, 60] width 726 height 19
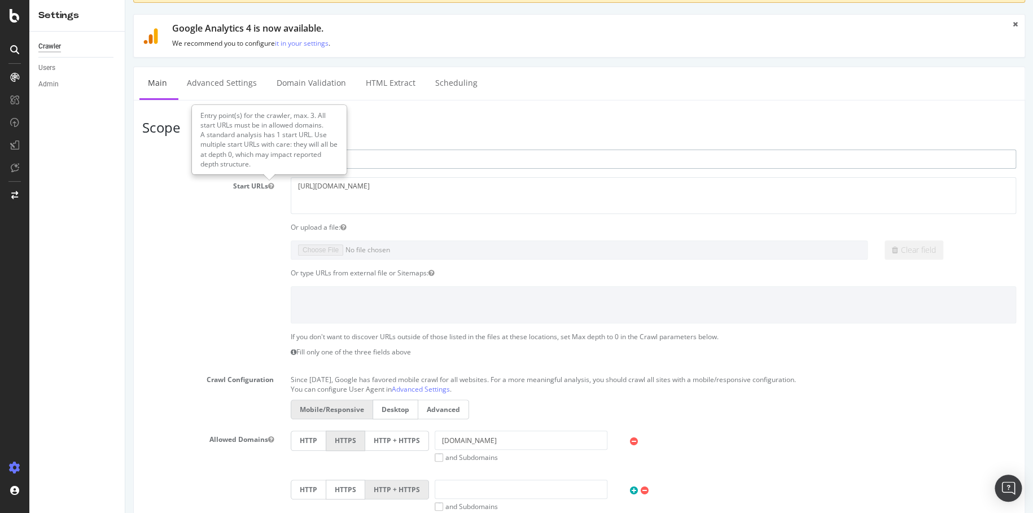
scroll to position [56, 0]
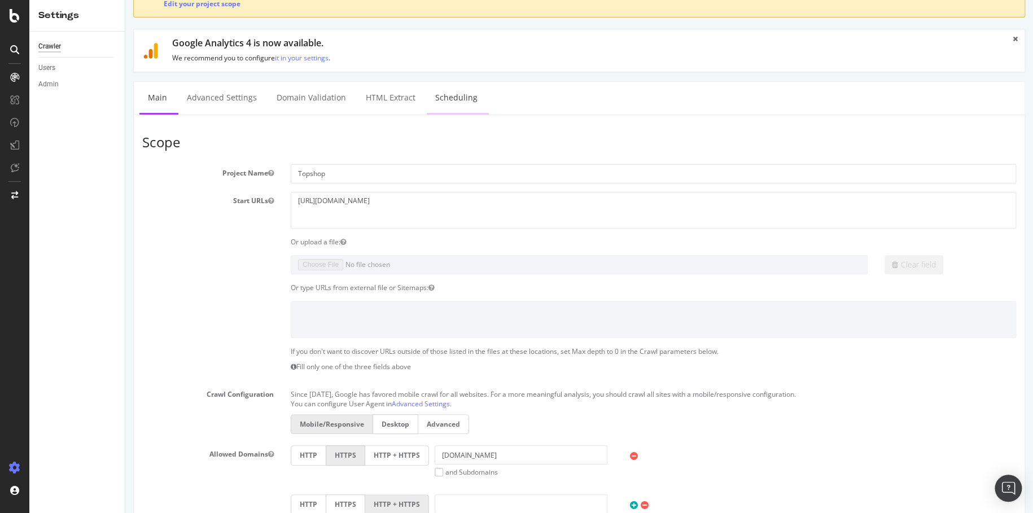
click at [443, 95] on link "Scheduling" at bounding box center [456, 97] width 59 height 31
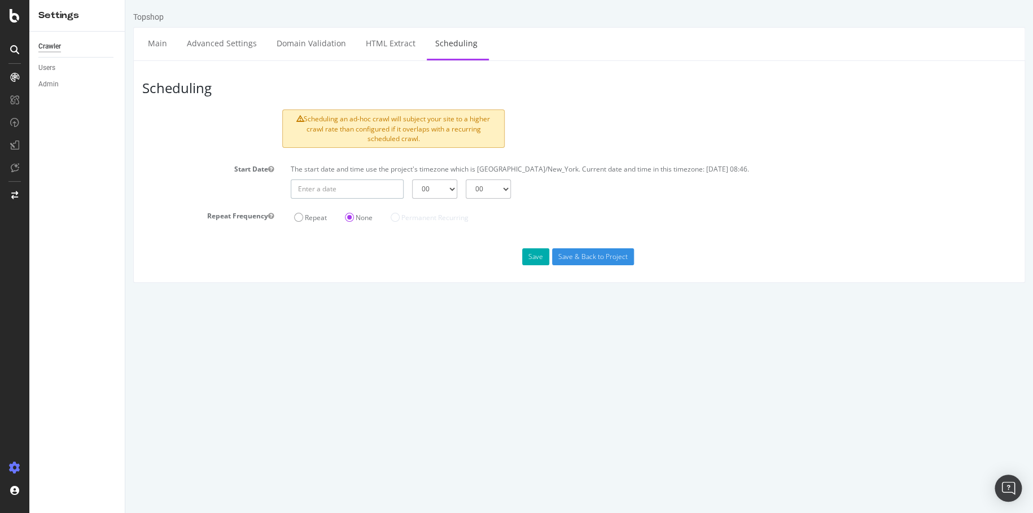
click at [375, 194] on input "text" at bounding box center [347, 189] width 113 height 19
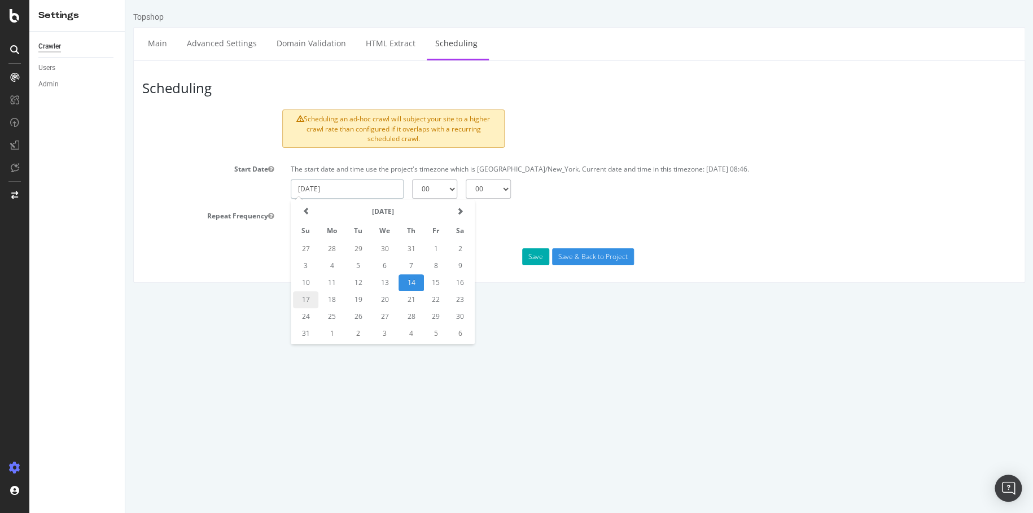
click at [308, 298] on td "17" at bounding box center [305, 299] width 25 height 17
type input "[DATE]"
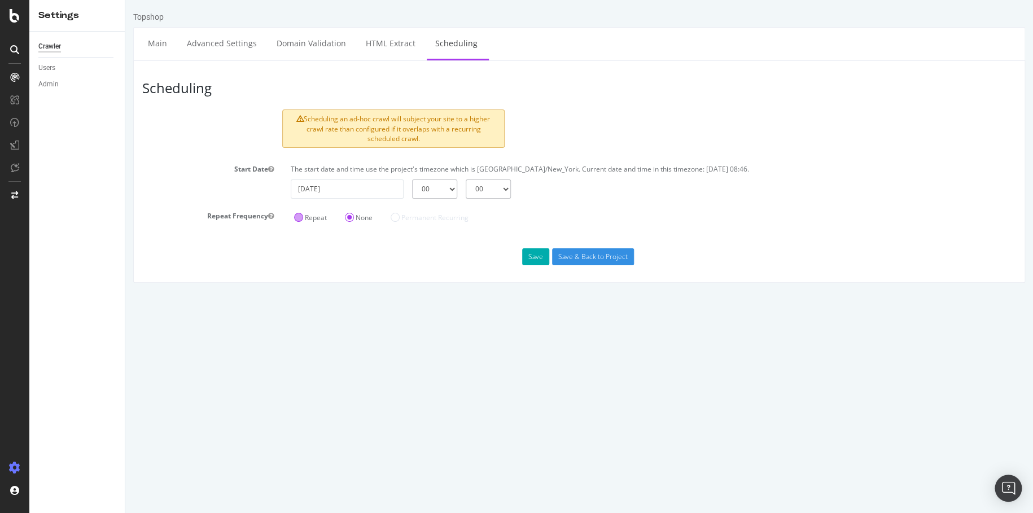
click at [309, 219] on label "Repeat" at bounding box center [310, 218] width 33 height 10
click at [125, 0] on input "Repeat" at bounding box center [125, 0] width 0 height 0
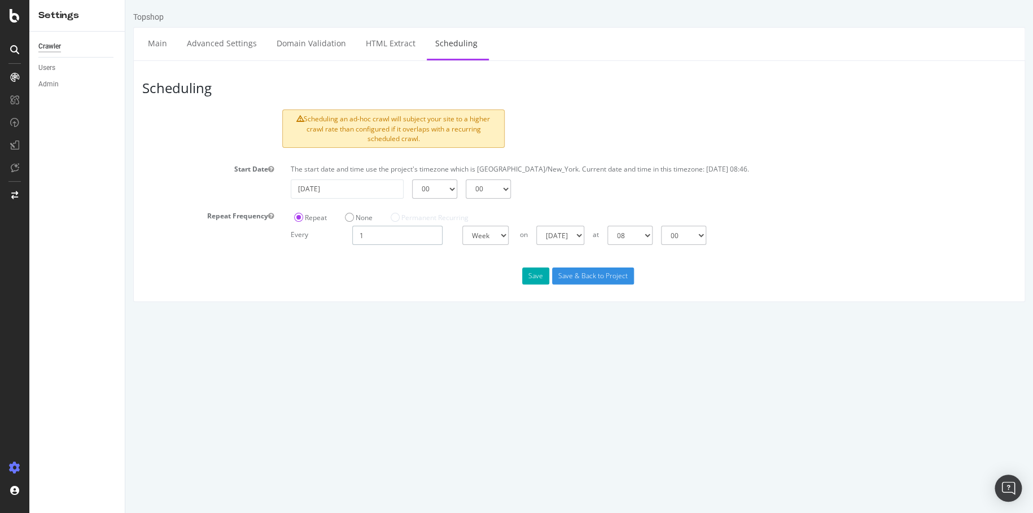
click at [388, 240] on input "1" at bounding box center [397, 235] width 90 height 19
click at [374, 236] on input "1" at bounding box center [397, 235] width 90 height 19
click at [393, 271] on div "Save Save & Back to Project" at bounding box center [579, 276] width 891 height 17
click at [571, 278] on input "Save & Back to Project" at bounding box center [593, 276] width 82 height 17
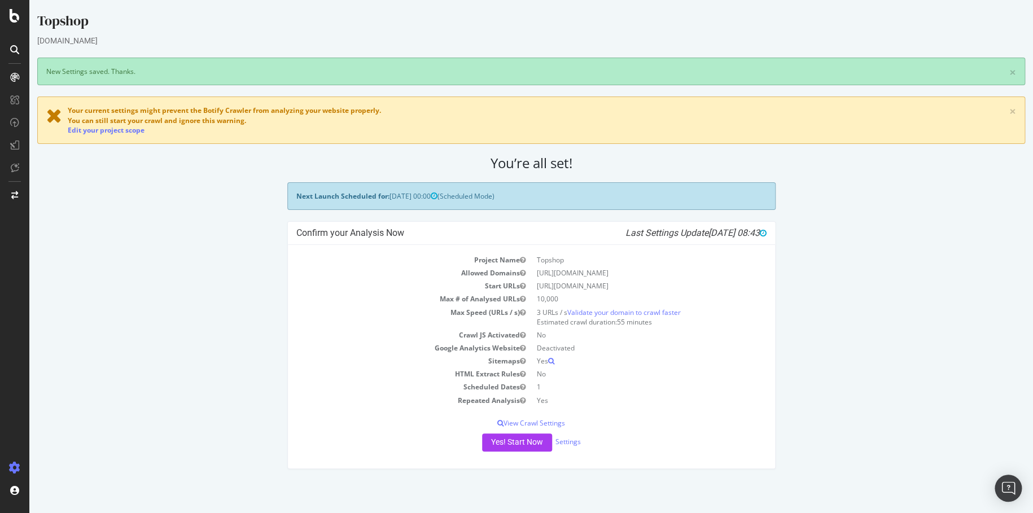
click at [636, 288] on td "[URL][DOMAIN_NAME]" at bounding box center [648, 285] width 235 height 13
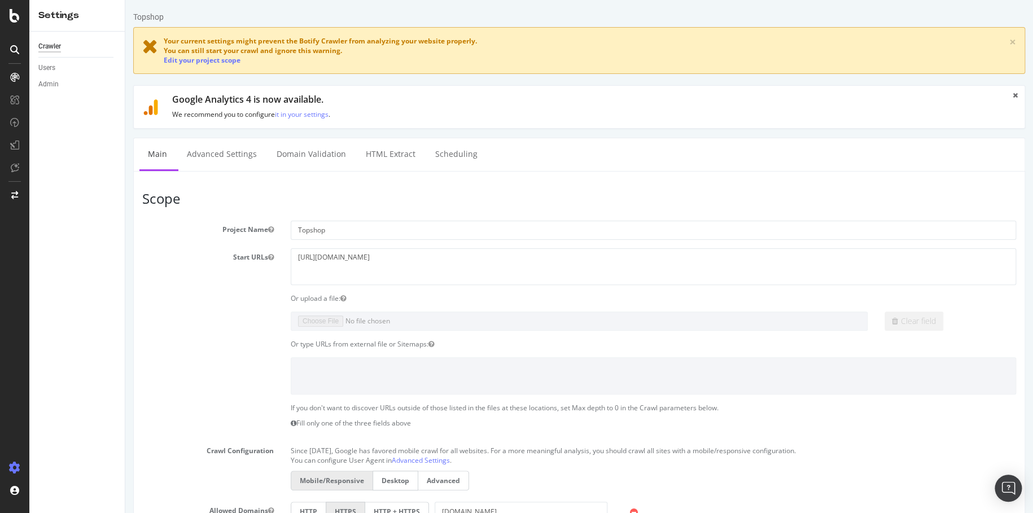
click at [446, 99] on h1 "Google Analytics 4 is now available." at bounding box center [585, 100] width 827 height 10
click at [453, 156] on link "Scheduling" at bounding box center [456, 153] width 59 height 31
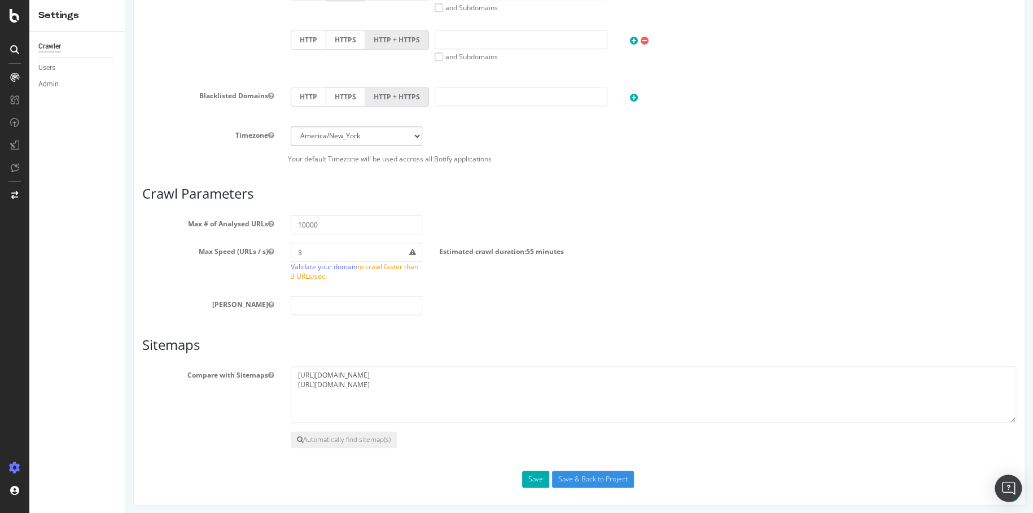
scroll to position [523, 0]
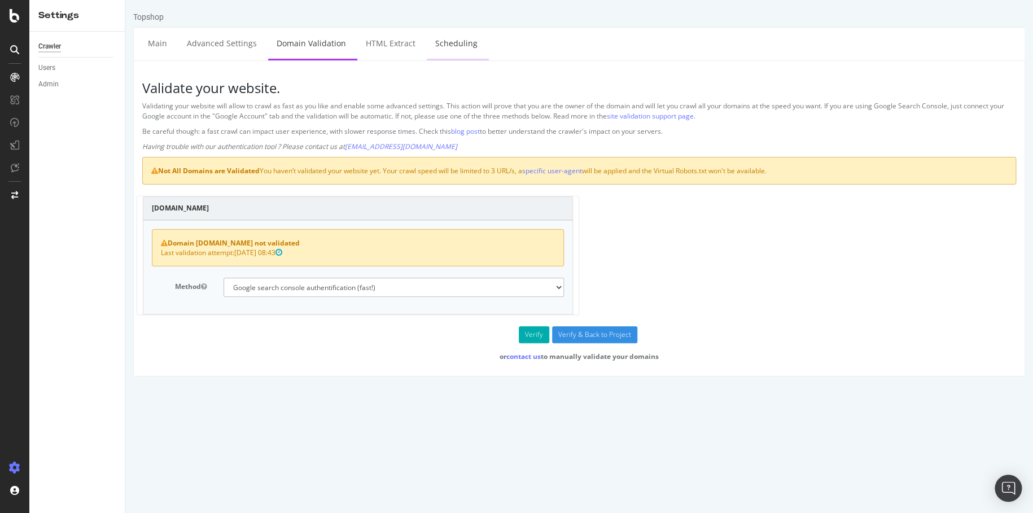
click at [447, 33] on link "Scheduling" at bounding box center [456, 43] width 59 height 31
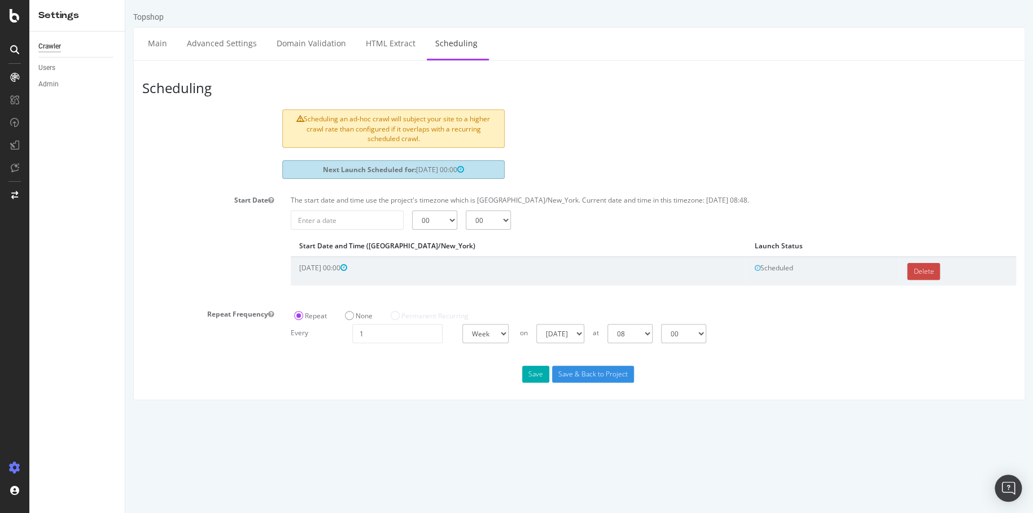
click at [907, 272] on link "Delete" at bounding box center [923, 271] width 33 height 17
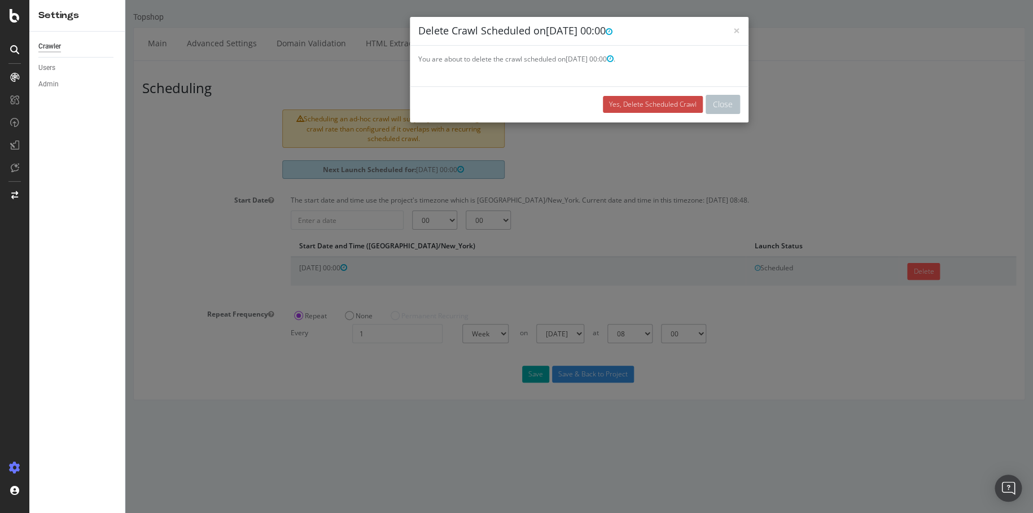
click at [645, 106] on link "Yes, Delete Scheduled Crawl" at bounding box center [653, 104] width 100 height 17
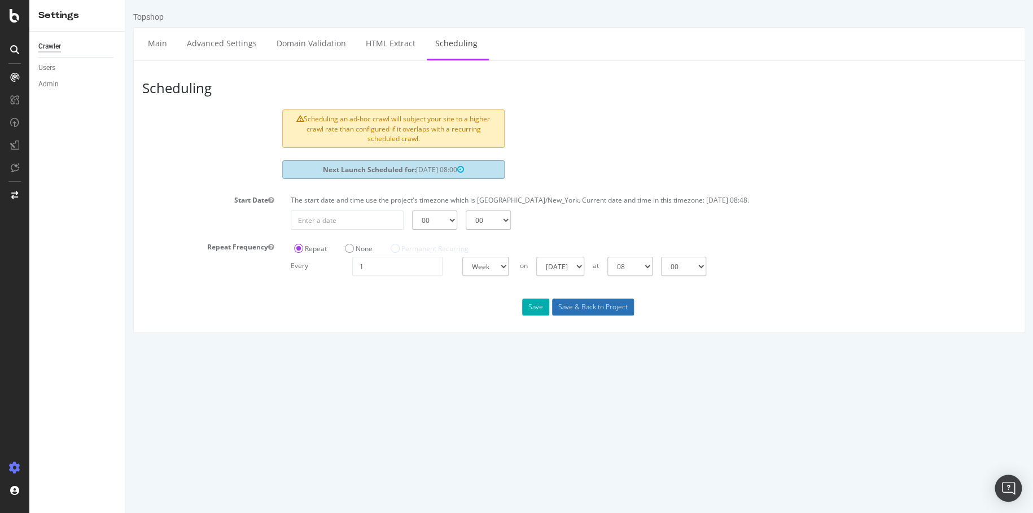
click at [579, 305] on input "Save & Back to Project" at bounding box center [593, 307] width 82 height 17
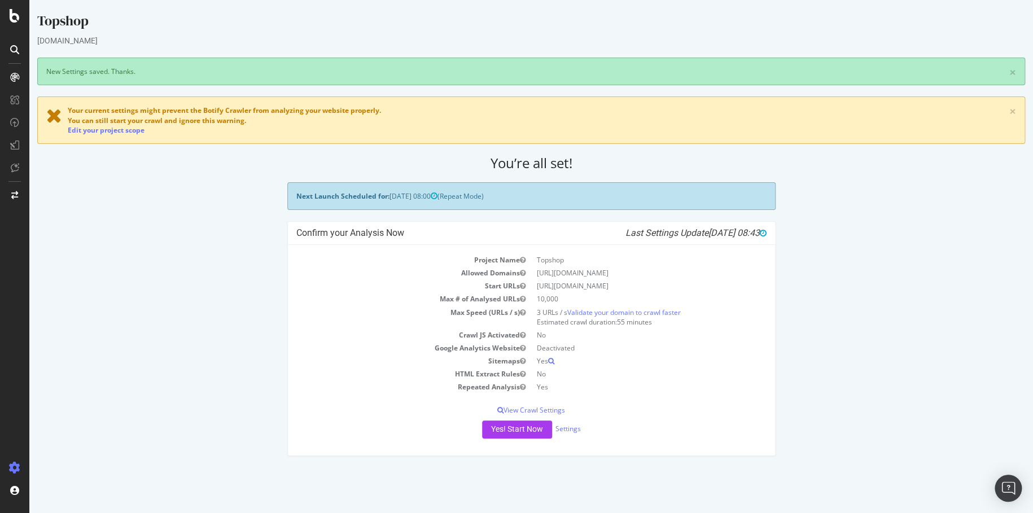
click at [582, 425] on div "Yes! Start Now Settings" at bounding box center [531, 430] width 470 height 18
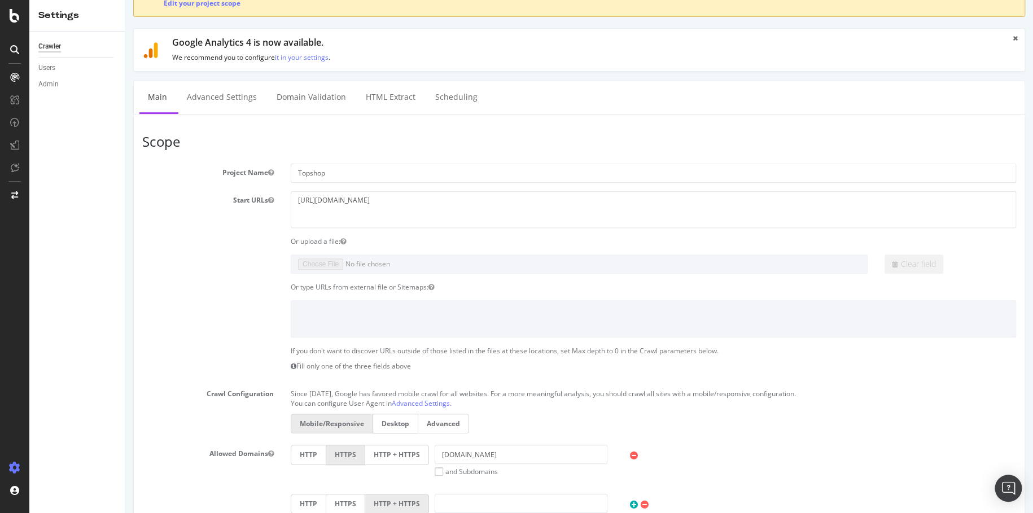
scroll to position [53, 0]
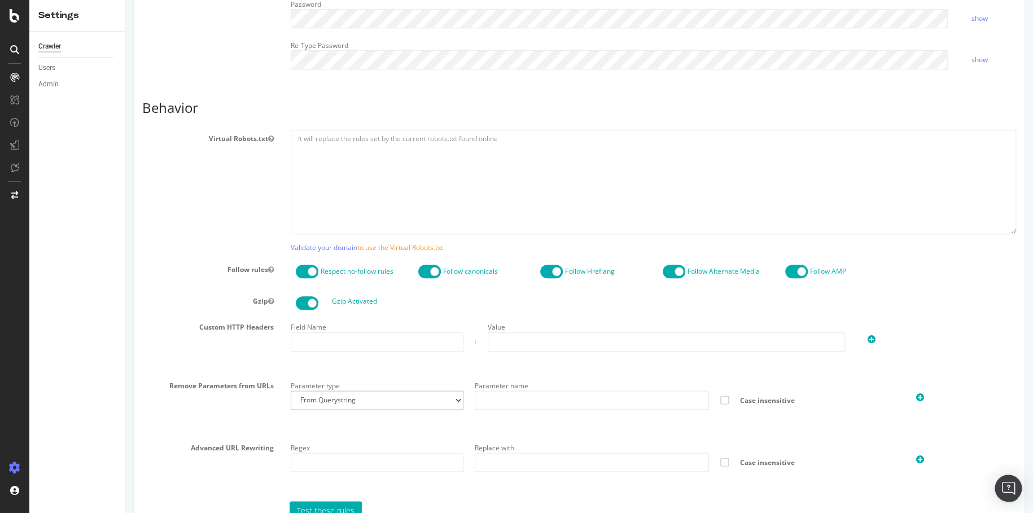
scroll to position [474, 0]
type input "[PERSON_NAME].[PERSON_NAME]"
click at [312, 247] on link "Validate your domain" at bounding box center [324, 248] width 67 height 10
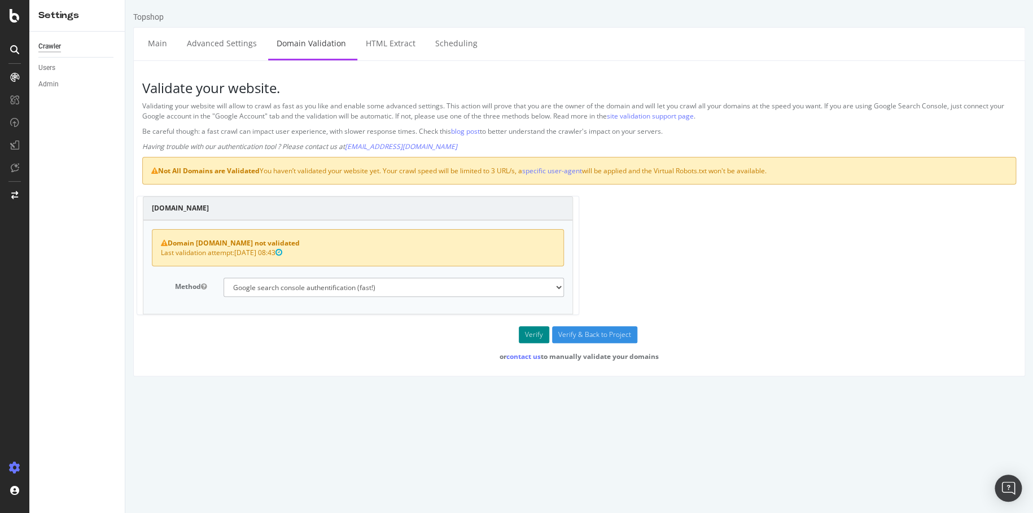
click at [533, 334] on button "Verify" at bounding box center [534, 334] width 30 height 17
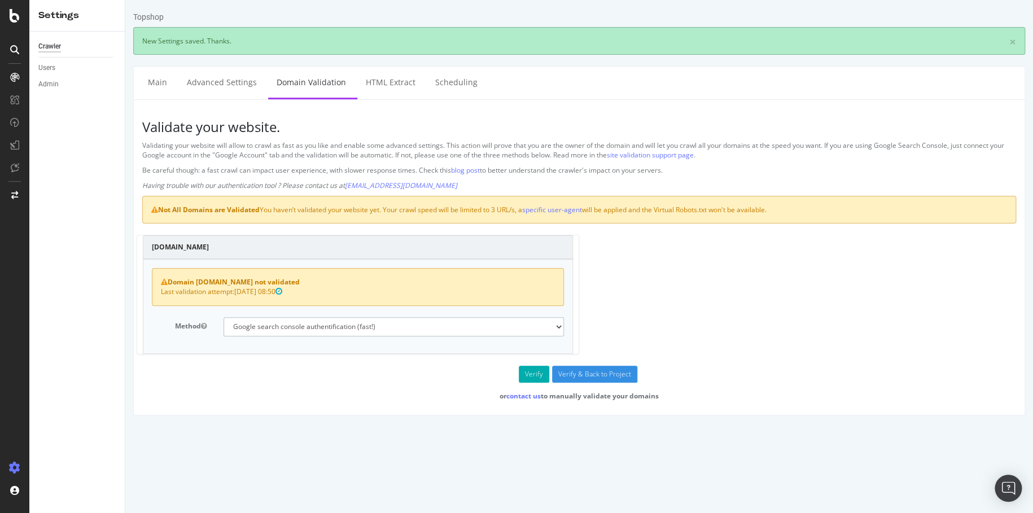
click at [373, 326] on select "No authentication (3 URLs / sec max) DNS Text field (fast!) File's at site root…" at bounding box center [394, 326] width 340 height 19
click at [224, 317] on select "No authentication (3 URLs / sec max) DNS Text field (fast!) File's at site root…" at bounding box center [394, 326] width 340 height 19
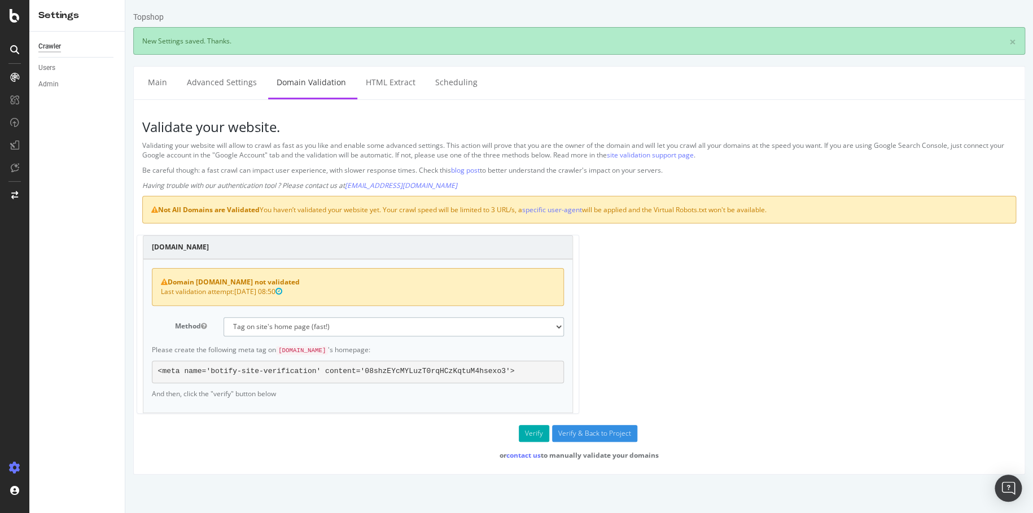
click at [372, 329] on select "No authentication (3 URLs / sec max) DNS Text field (fast!) File's at site root…" at bounding box center [394, 326] width 340 height 19
click at [224, 317] on select "No authentication (3 URLs / sec max) DNS Text field (fast!) File's at site root…" at bounding box center [394, 326] width 340 height 19
click at [370, 323] on select "No authentication (3 URLs / sec max) DNS Text field (fast!) File's at site root…" at bounding box center [394, 326] width 340 height 19
select select "5"
click at [224, 317] on select "No authentication (3 URLs / sec max) DNS Text field (fast!) File's at site root…" at bounding box center [394, 326] width 340 height 19
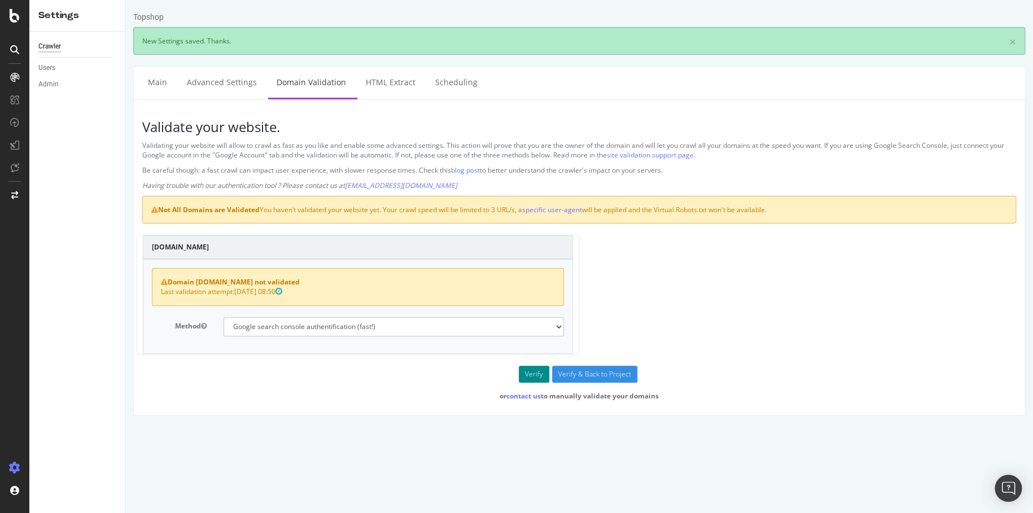
click at [533, 373] on button "Verify" at bounding box center [534, 374] width 30 height 17
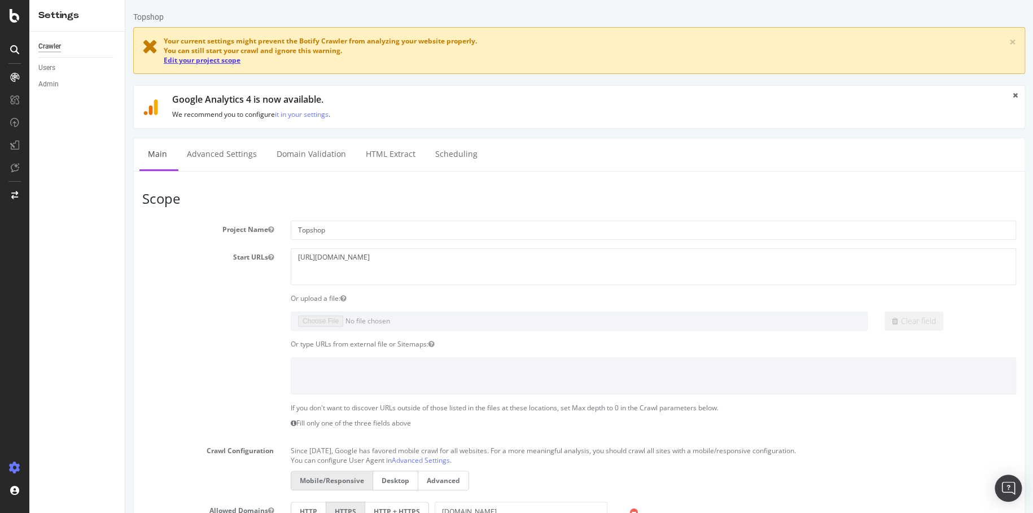
click at [216, 59] on link "Edit your project scope" at bounding box center [202, 60] width 77 height 10
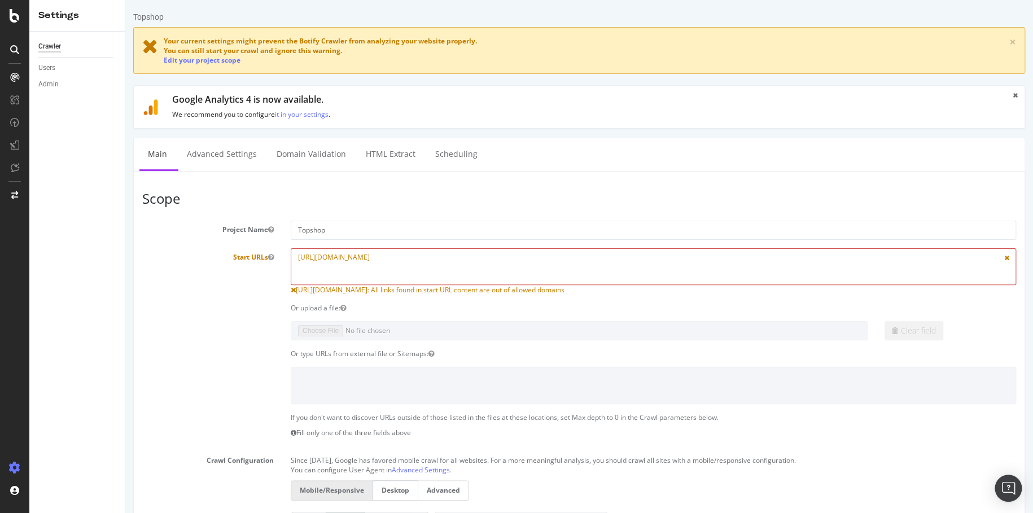
click at [437, 259] on textarea "[URL][DOMAIN_NAME]" at bounding box center [654, 266] width 726 height 37
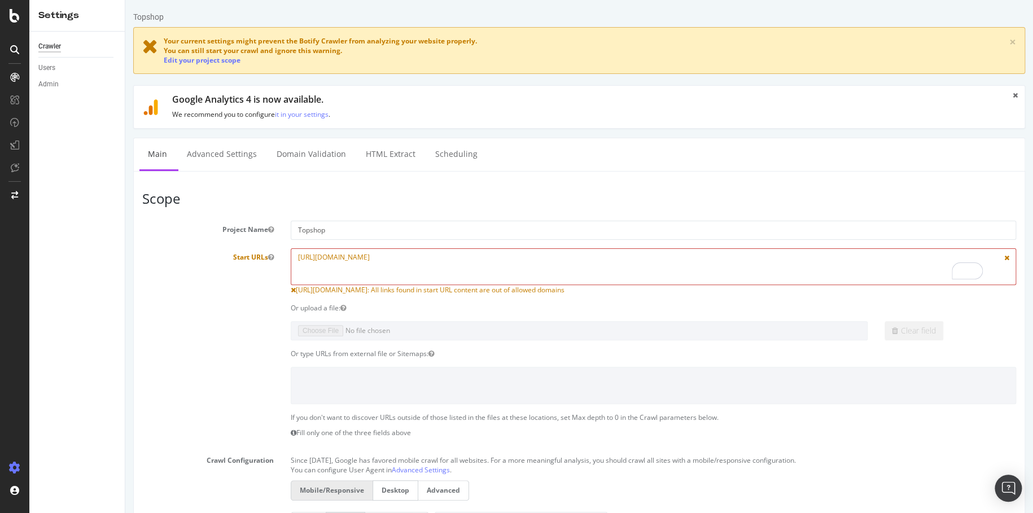
click at [437, 259] on textarea "[URL][DOMAIN_NAME]" at bounding box center [654, 266] width 726 height 37
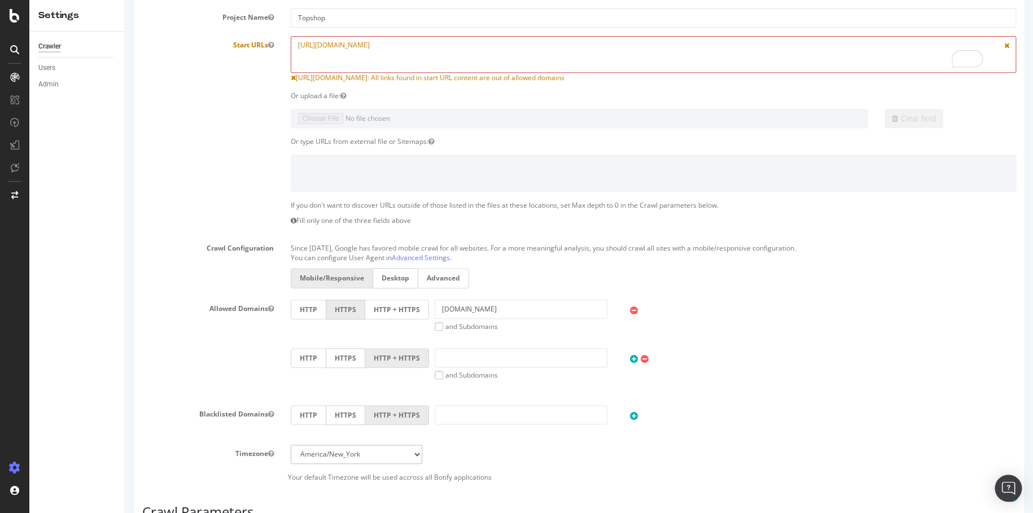
scroll to position [282, 0]
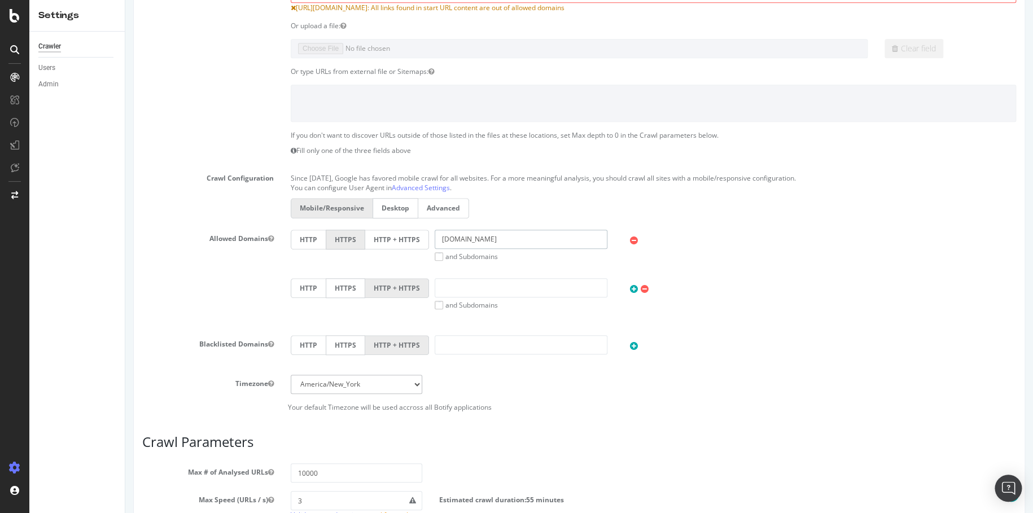
click at [531, 239] on input "[DOMAIN_NAME]" at bounding box center [521, 239] width 173 height 19
click at [731, 176] on p "Since [DATE], Google has favored mobile crawl for all websites. For a more mean…" at bounding box center [654, 176] width 726 height 14
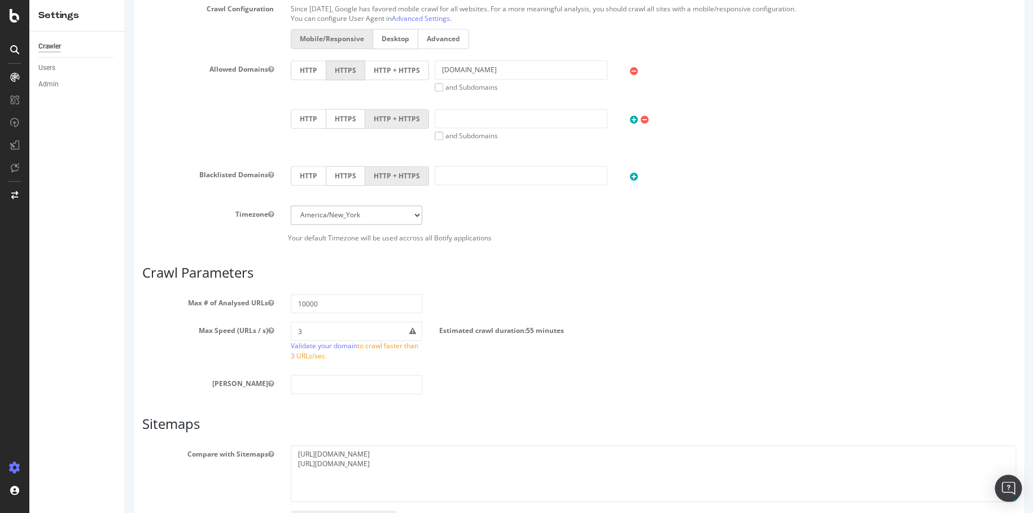
scroll to position [508, 0]
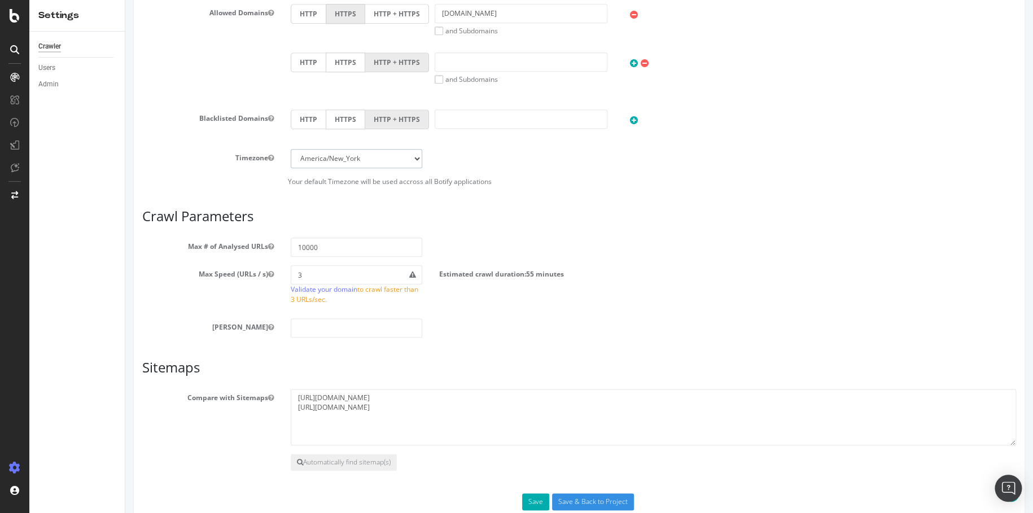
click at [405, 156] on select "[GEOGRAPHIC_DATA]/[GEOGRAPHIC_DATA] [GEOGRAPHIC_DATA]/[GEOGRAPHIC_DATA] [GEOGRA…" at bounding box center [357, 158] width 132 height 19
click at [474, 152] on div "Timezone [GEOGRAPHIC_DATA]/[GEOGRAPHIC_DATA] [GEOGRAPHIC_DATA]/[GEOGRAPHIC_DATA…" at bounding box center [579, 158] width 891 height 19
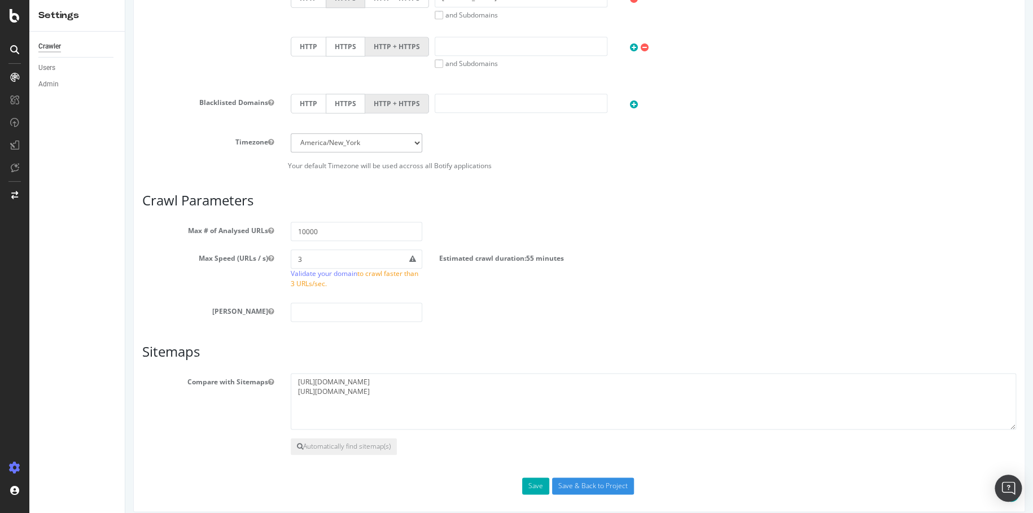
scroll to position [532, 0]
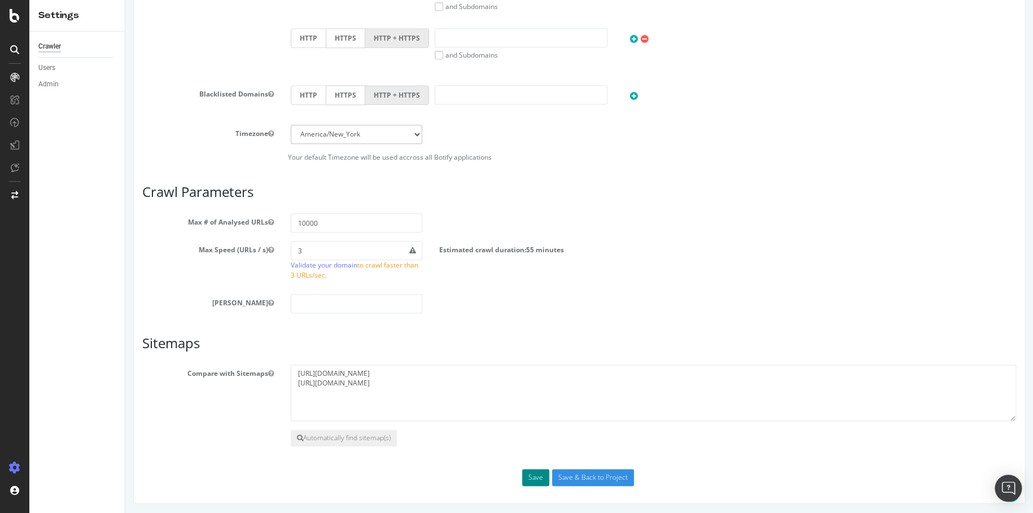
click at [539, 477] on button "Save" at bounding box center [535, 477] width 27 height 17
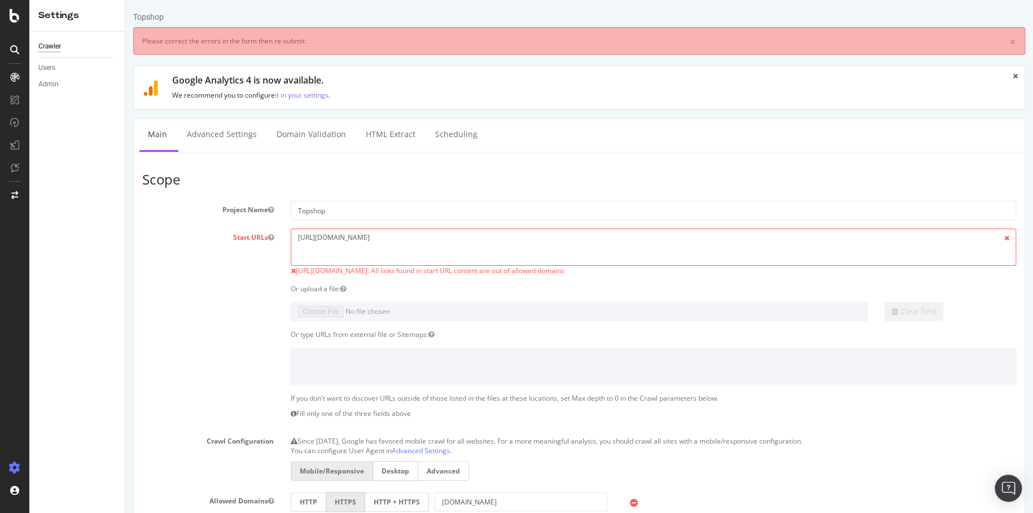
scroll to position [0, 0]
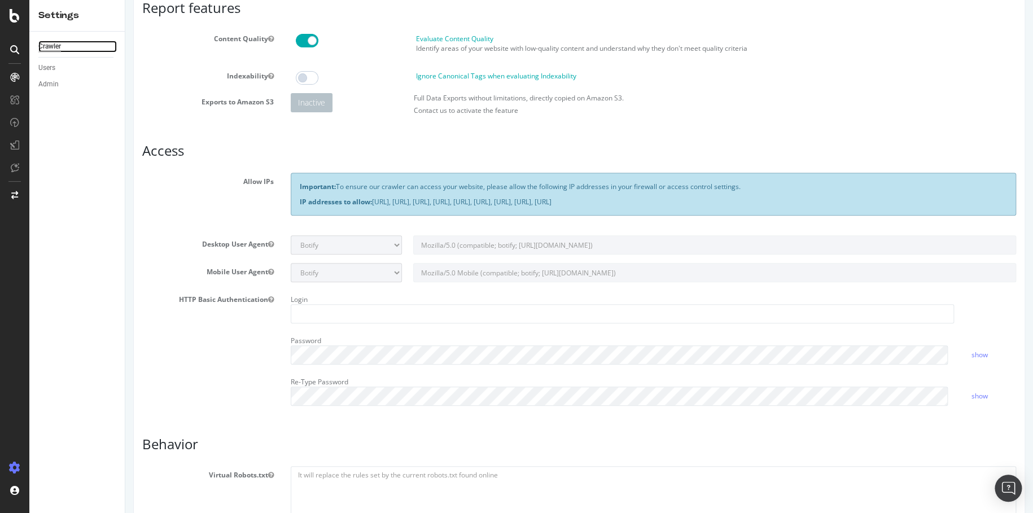
scroll to position [169, 0]
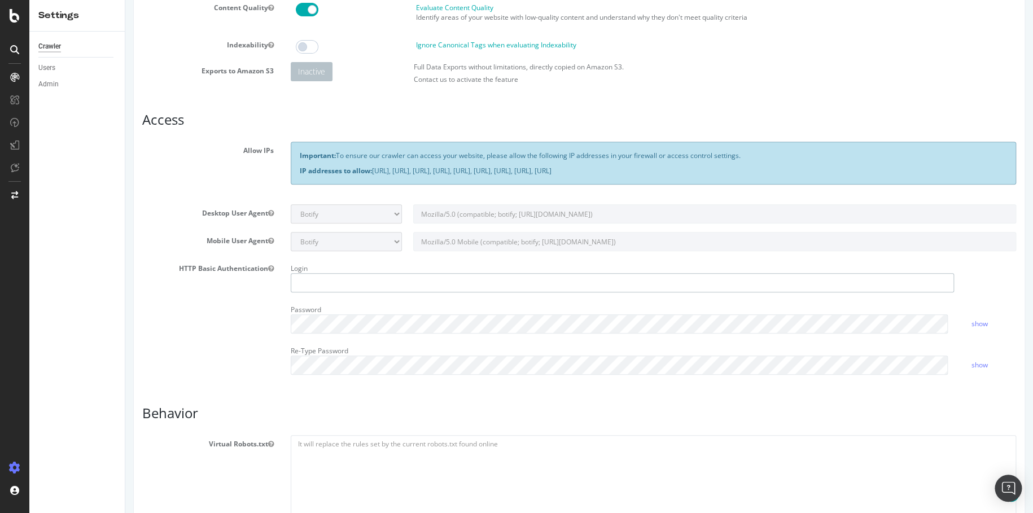
type input "[PERSON_NAME].[PERSON_NAME]"
click at [364, 279] on input "[PERSON_NAME].[PERSON_NAME]" at bounding box center [622, 282] width 663 height 19
click at [119, 315] on div "Crawler Users Admin" at bounding box center [76, 273] width 95 height 482
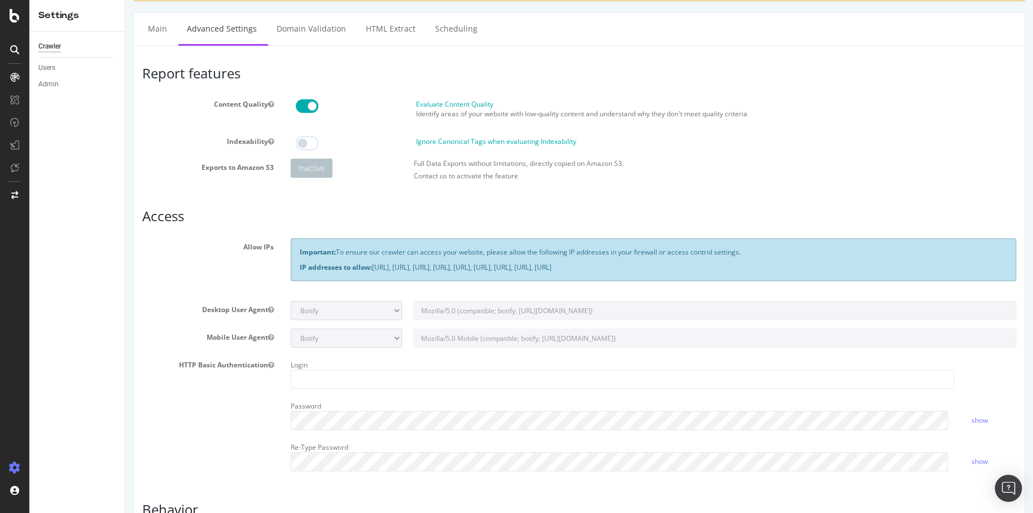
scroll to position [0, 0]
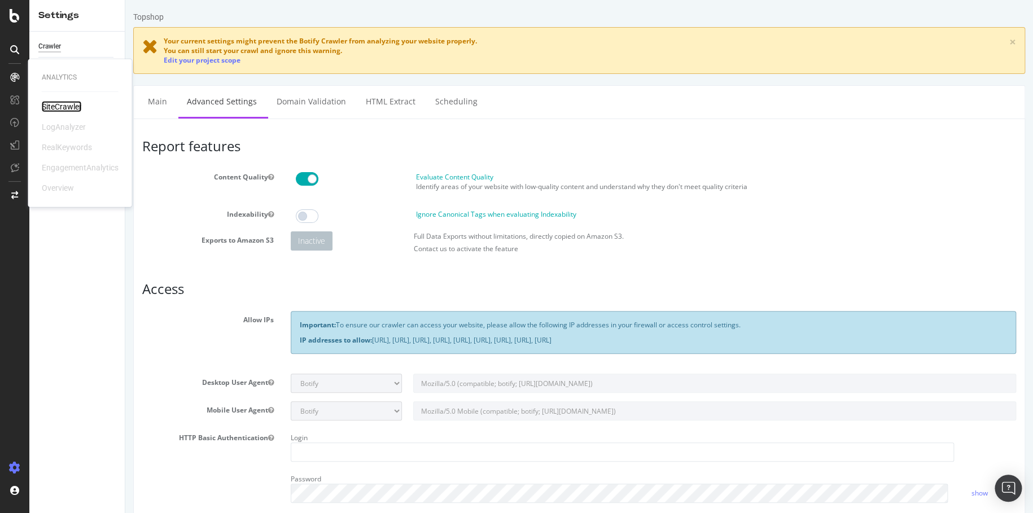
click at [77, 106] on div "SiteCrawler" at bounding box center [62, 106] width 40 height 11
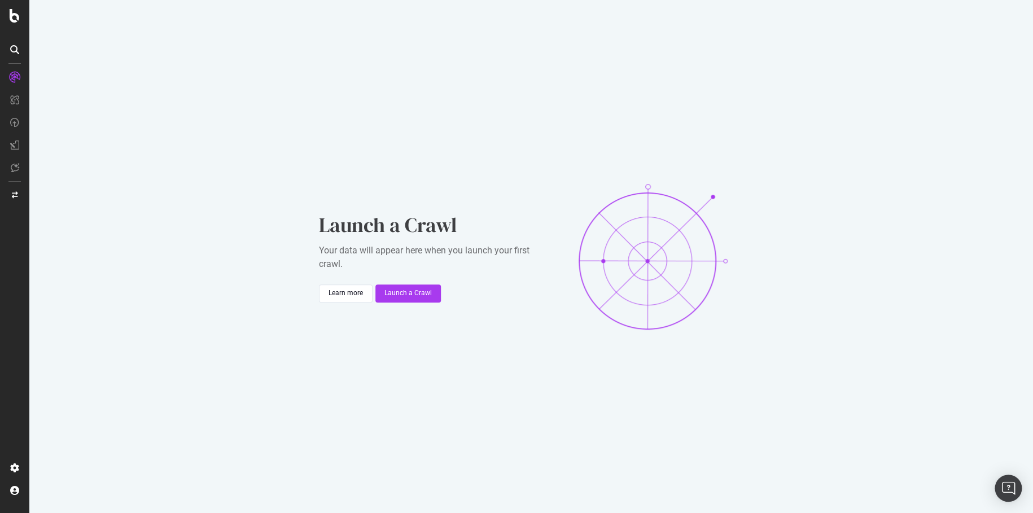
click at [202, 123] on div "Launch a Crawl Your data will appear here when you launch your first crawl. Lea…" at bounding box center [531, 256] width 1004 height 513
drag, startPoint x: 219, startPoint y: 150, endPoint x: 230, endPoint y: 153, distance: 11.1
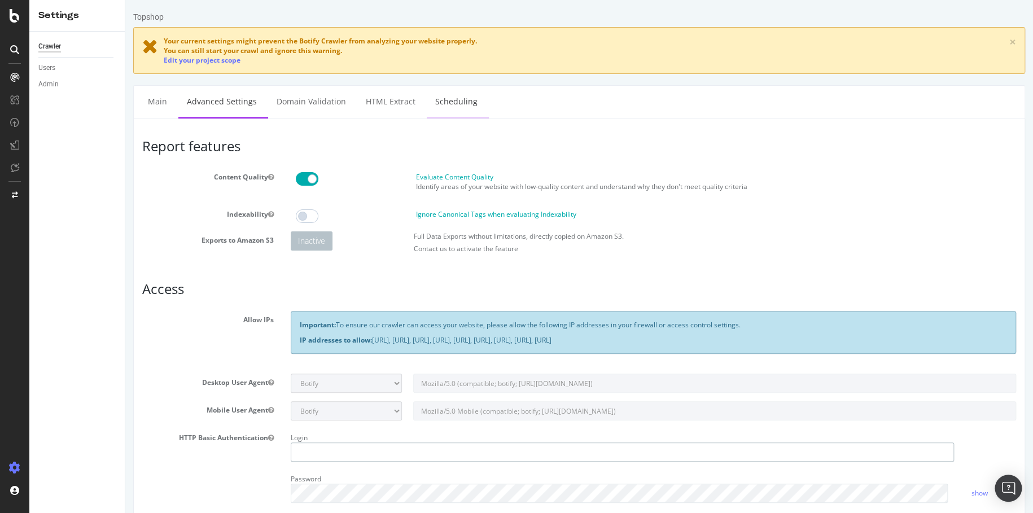
type input "[PERSON_NAME].[PERSON_NAME]"
click at [449, 95] on link "Scheduling" at bounding box center [456, 101] width 59 height 31
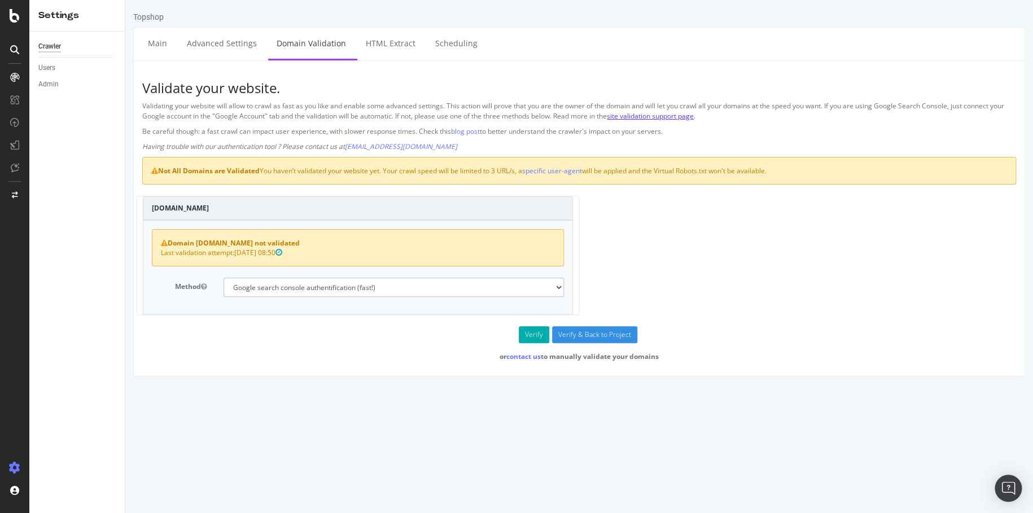
click at [678, 112] on link "site validation support page" at bounding box center [650, 116] width 87 height 10
click at [469, 132] on link "blog post" at bounding box center [465, 131] width 29 height 10
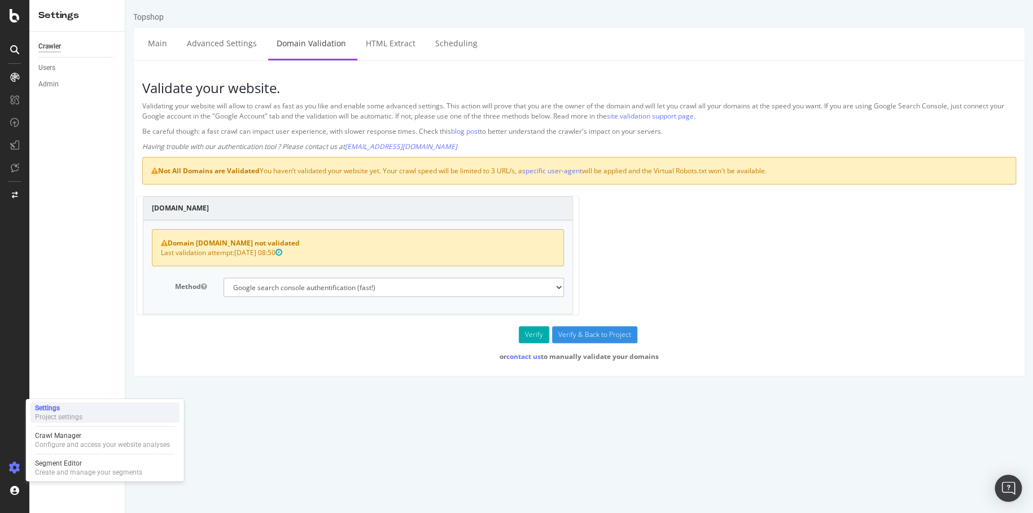
click at [76, 413] on div "Project settings" at bounding box center [58, 417] width 47 height 9
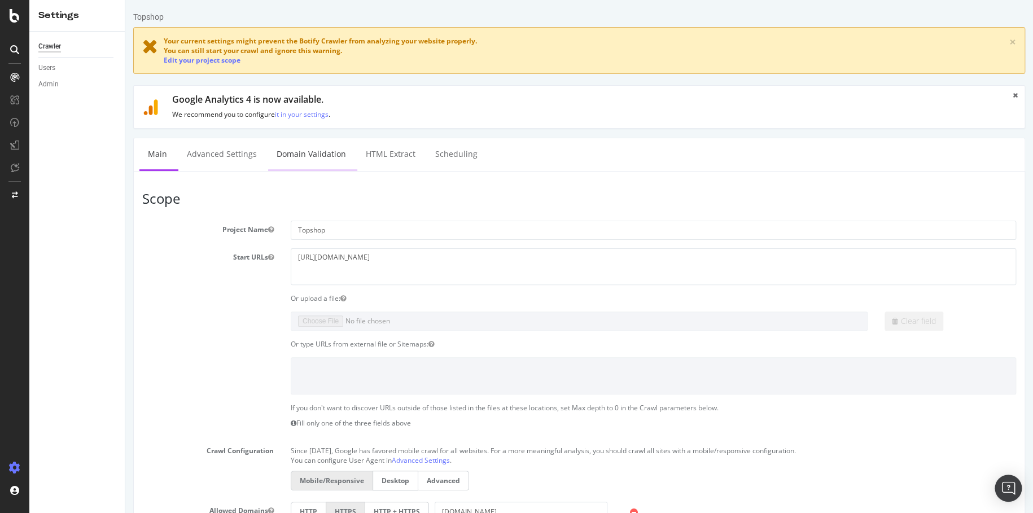
click at [307, 156] on link "Domain Validation" at bounding box center [311, 153] width 86 height 31
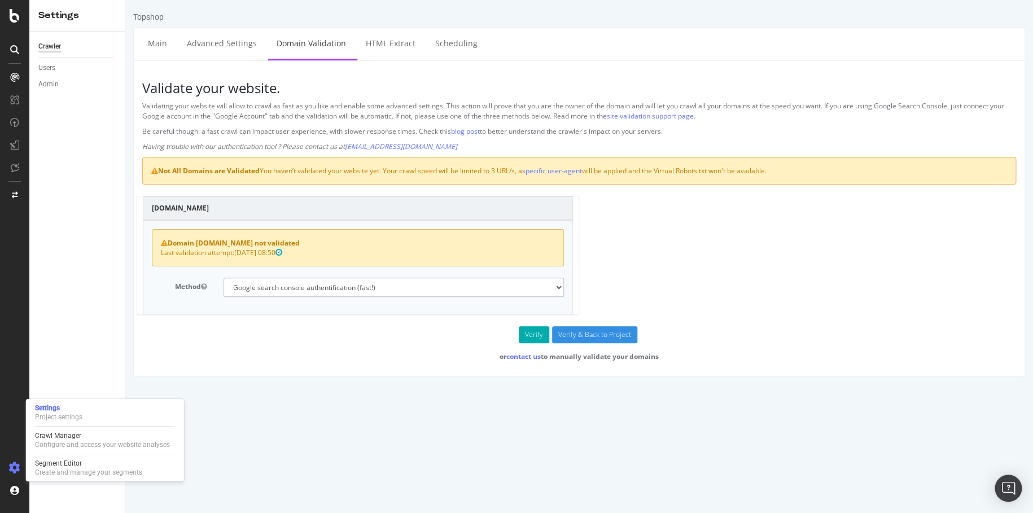
click at [399, 288] on select "No authentication (3 URLs / sec max) DNS Text field (fast!) File's at site root…" at bounding box center [394, 287] width 340 height 19
click at [224, 278] on select "No authentication (3 URLs / sec max) DNS Text field (fast!) File's at site root…" at bounding box center [394, 287] width 340 height 19
click at [531, 334] on button "Verify" at bounding box center [534, 334] width 30 height 17
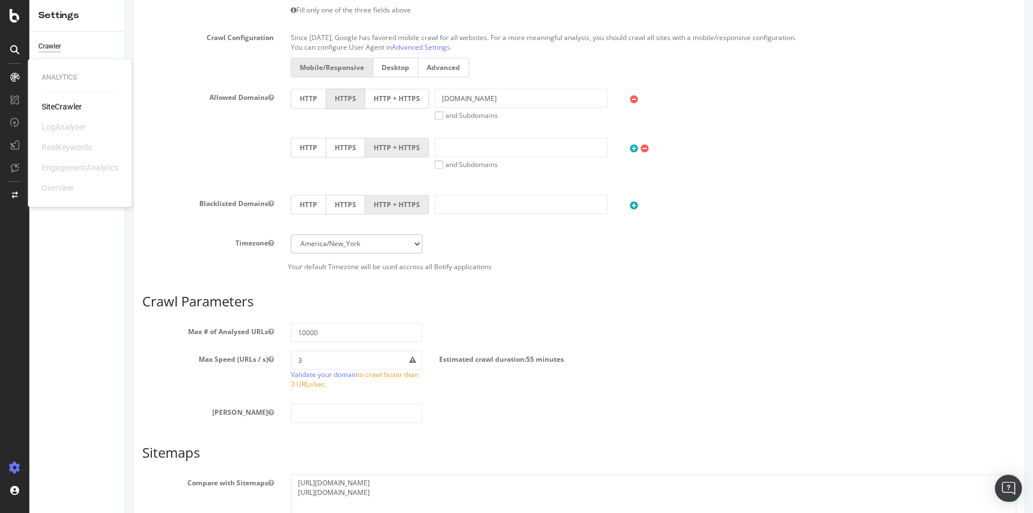
scroll to position [523, 0]
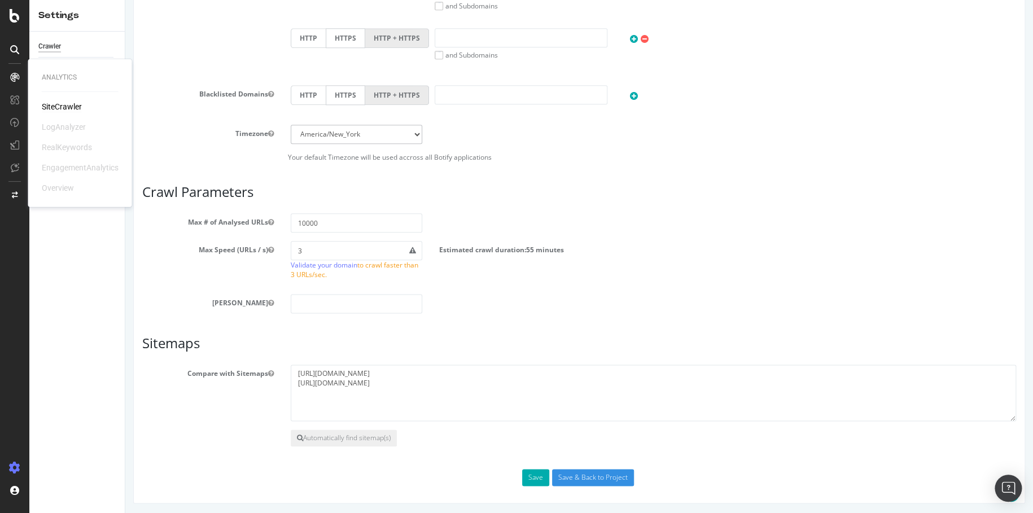
click at [62, 109] on div "SiteCrawler" at bounding box center [62, 106] width 40 height 11
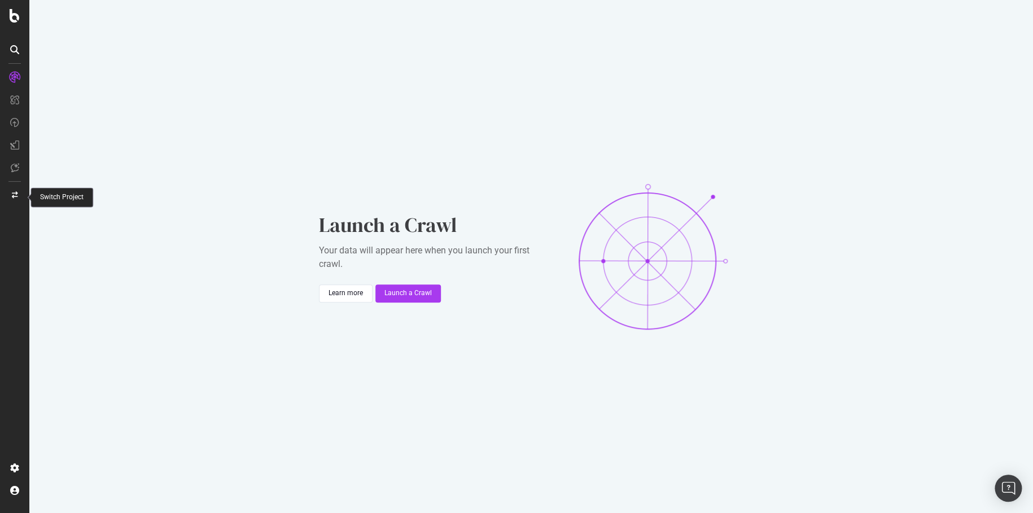
click at [10, 199] on div at bounding box center [14, 195] width 27 height 18
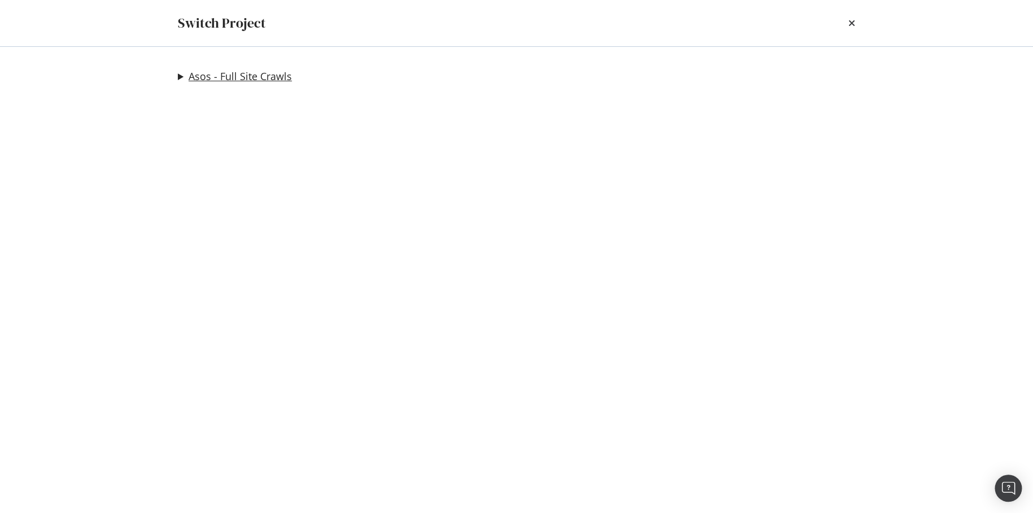
click at [194, 81] on link "Asos - Full Site Crawls" at bounding box center [240, 77] width 103 height 12
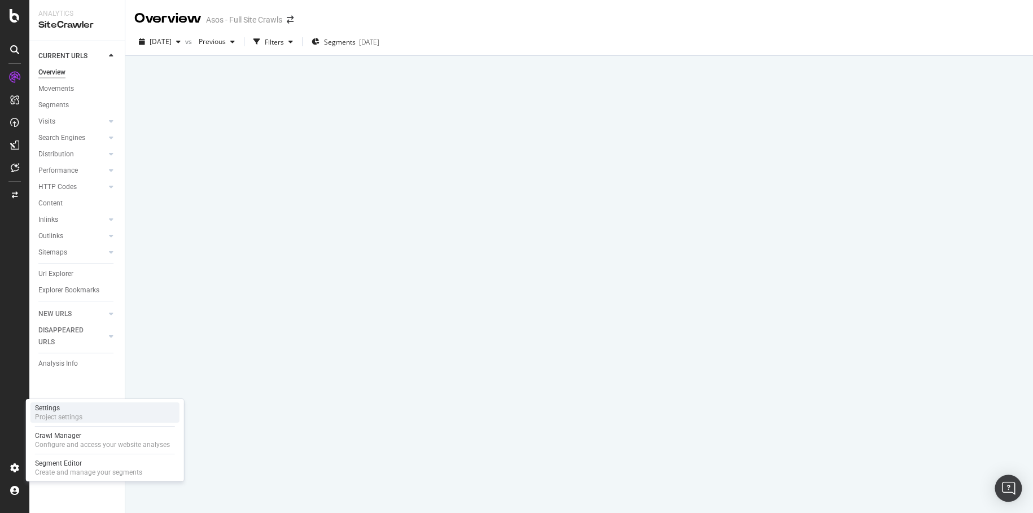
click at [78, 409] on div "Settings" at bounding box center [58, 408] width 47 height 9
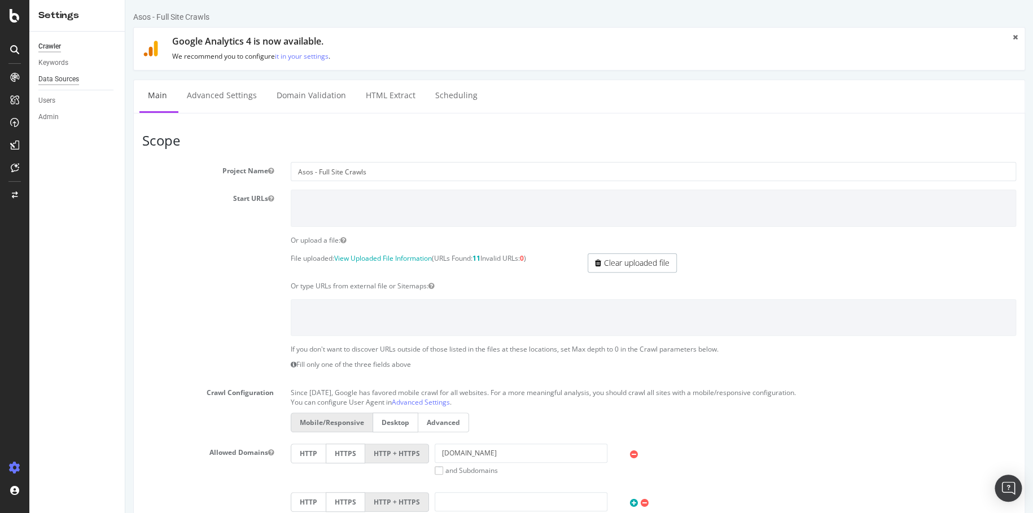
click at [67, 77] on div "Data Sources" at bounding box center [58, 79] width 41 height 12
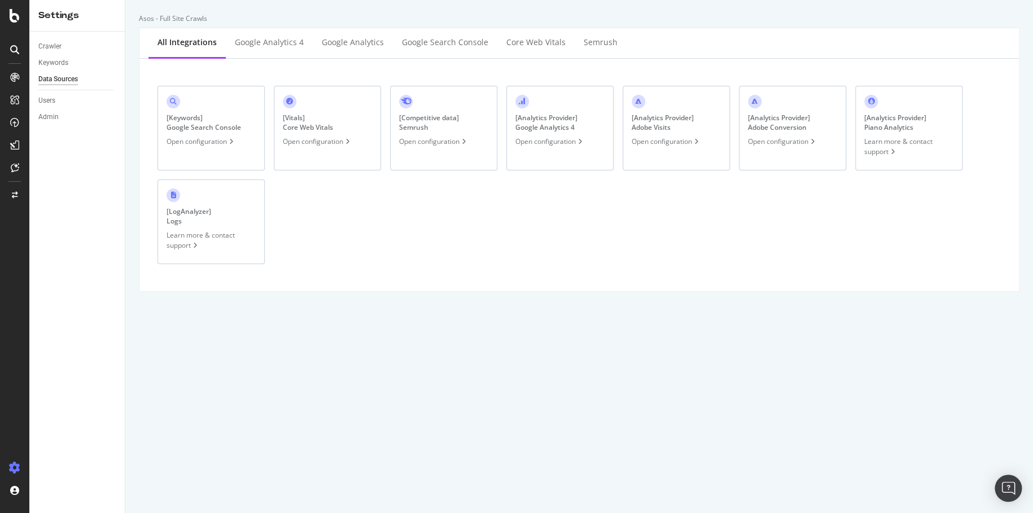
click at [789, 145] on div "Open configuration" at bounding box center [782, 142] width 69 height 10
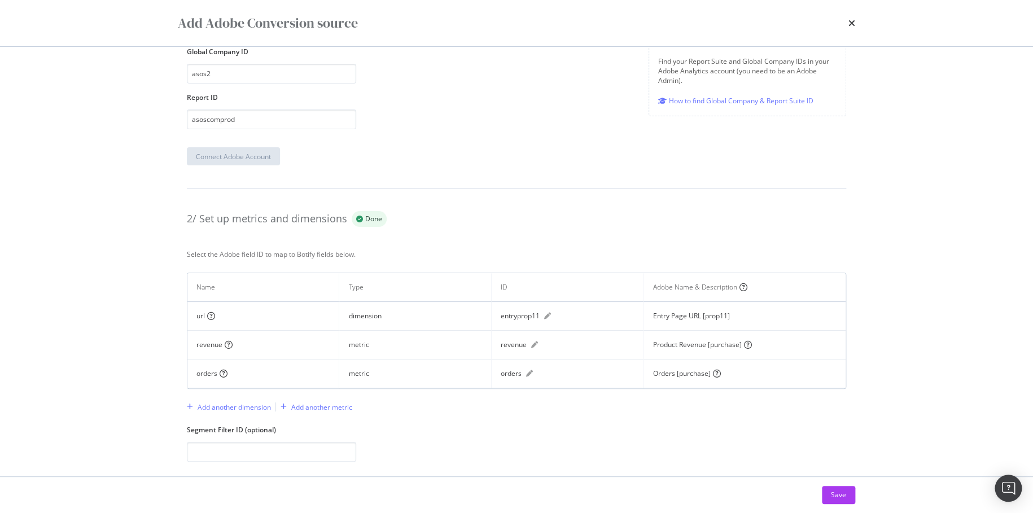
scroll to position [327, 0]
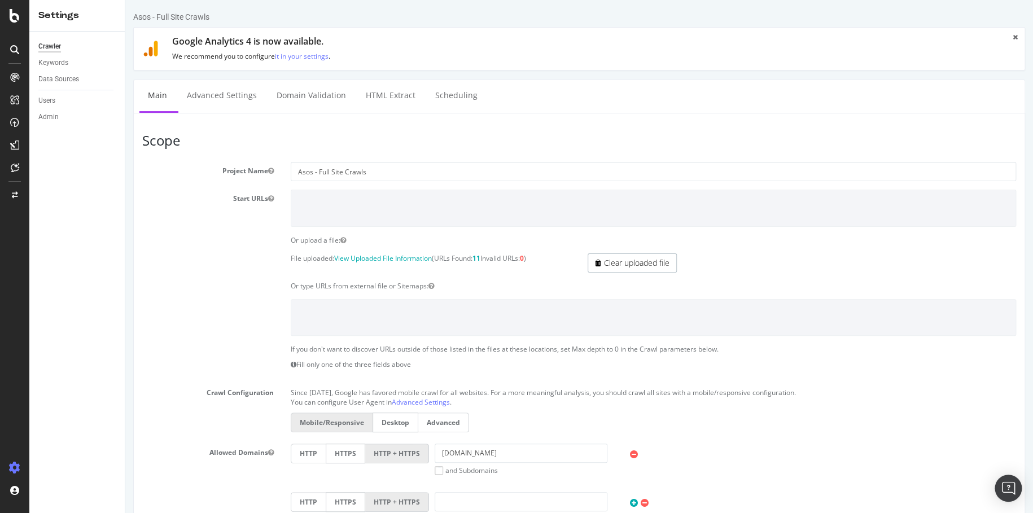
scroll to position [56, 0]
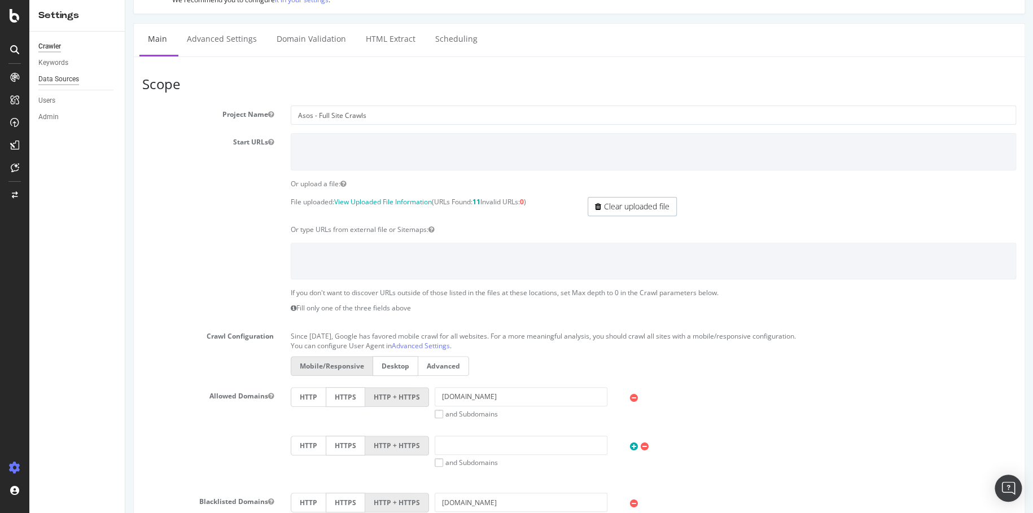
click at [59, 77] on div "Data Sources" at bounding box center [58, 79] width 41 height 12
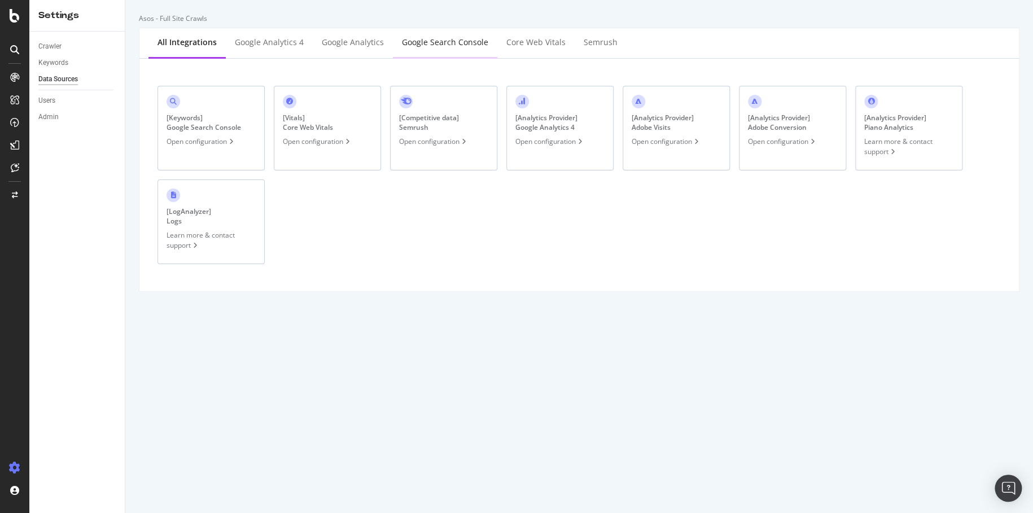
click at [452, 37] on div "Google Search Console" at bounding box center [445, 42] width 86 height 11
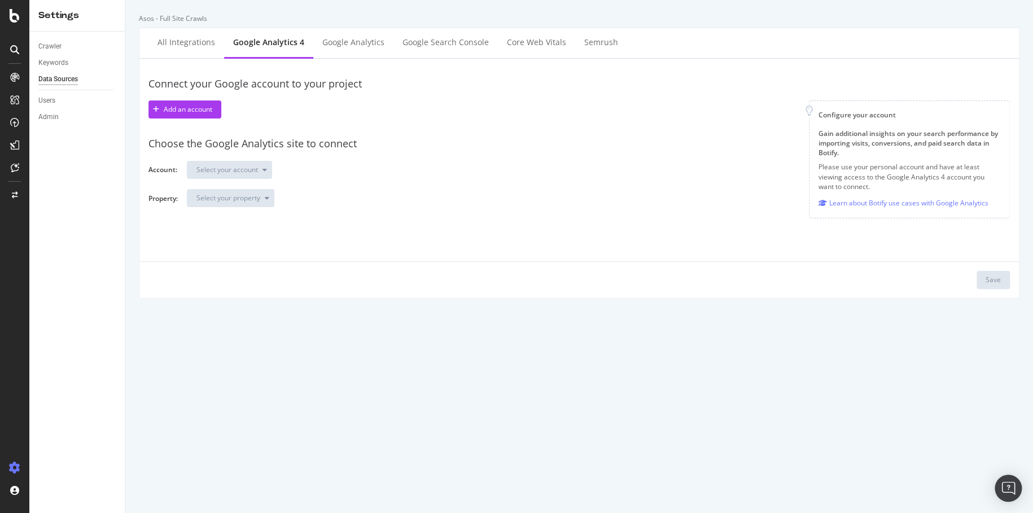
click at [247, 183] on div "Choose the Google Analytics site to connect Account: Select your account Proper…" at bounding box center [580, 172] width 862 height 89
click at [260, 159] on div "Choose the Google Analytics site to connect Account: Select your account Proper…" at bounding box center [580, 172] width 862 height 89
click at [166, 41] on div "All integrations" at bounding box center [187, 42] width 58 height 11
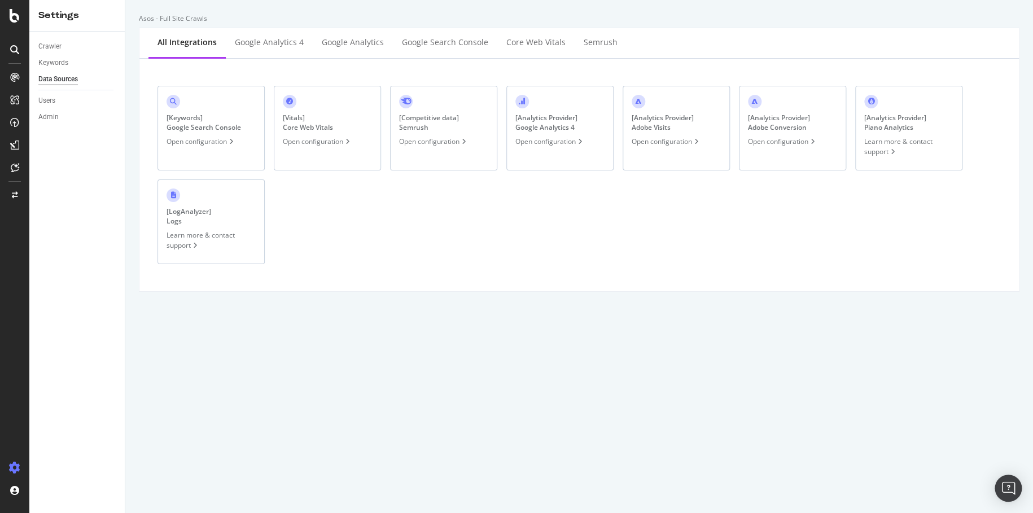
click at [329, 136] on div "[ Vitals ] Core Web Vitals Open configuration" at bounding box center [327, 128] width 107 height 85
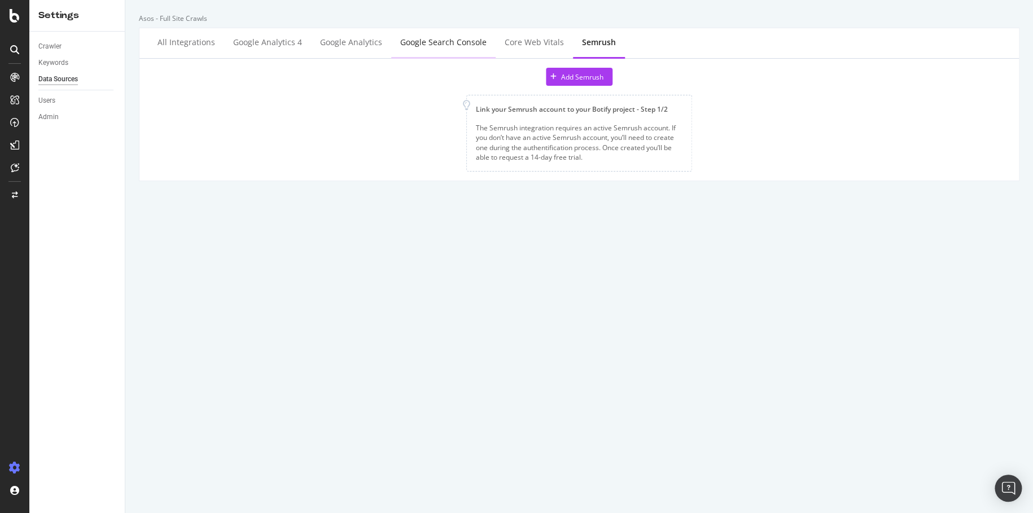
click at [447, 48] on div "Google Search Console" at bounding box center [443, 43] width 104 height 31
